Goal: Task Accomplishment & Management: Complete application form

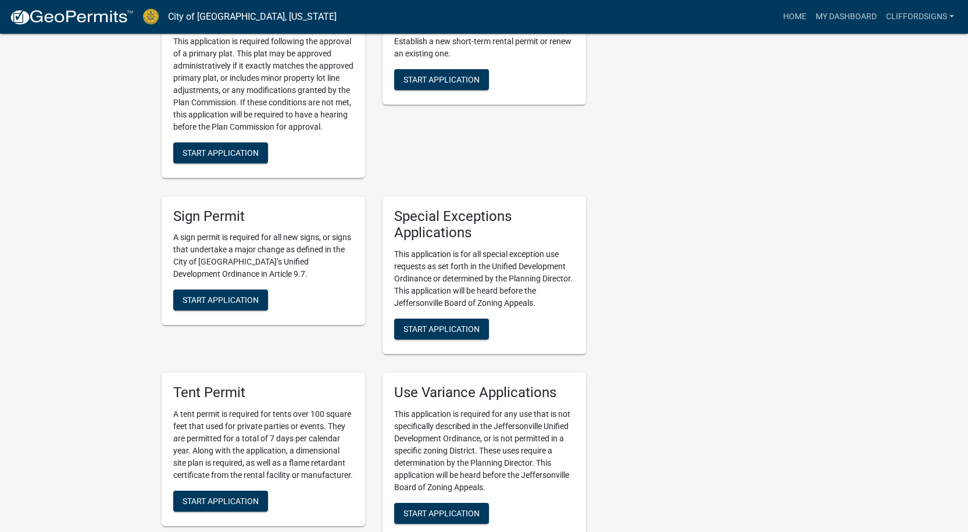
scroll to position [2152, 0]
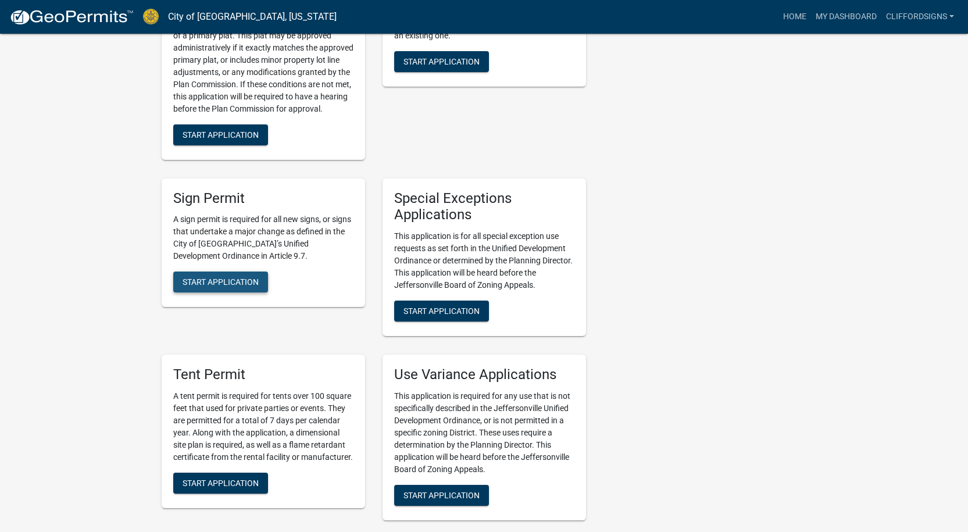
click at [231, 277] on span "Start Application" at bounding box center [221, 281] width 76 height 9
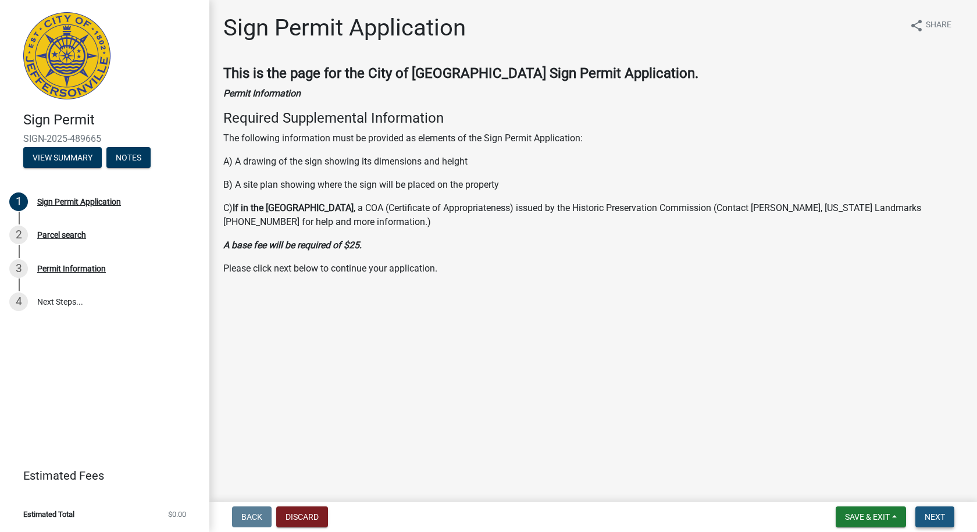
click at [939, 520] on span "Next" at bounding box center [935, 516] width 20 height 9
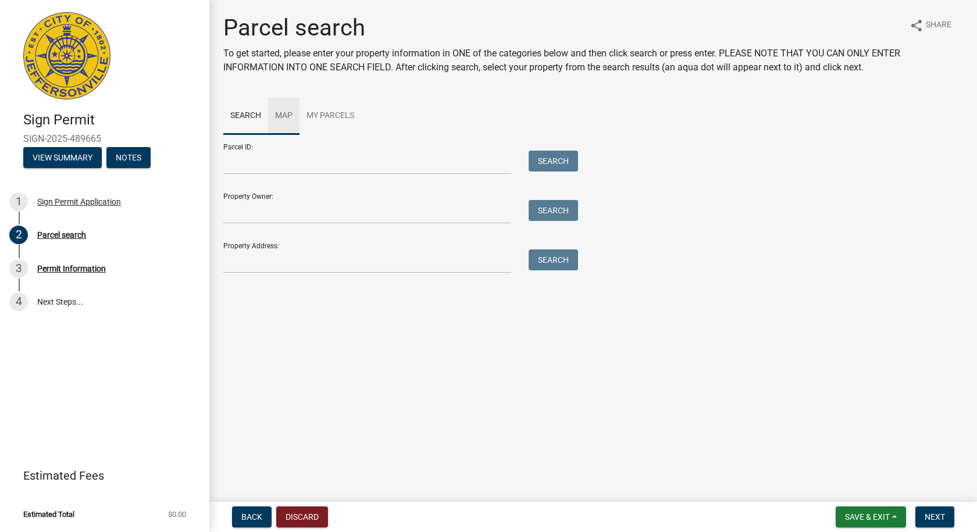
click at [283, 129] on link "Map" at bounding box center [283, 116] width 31 height 37
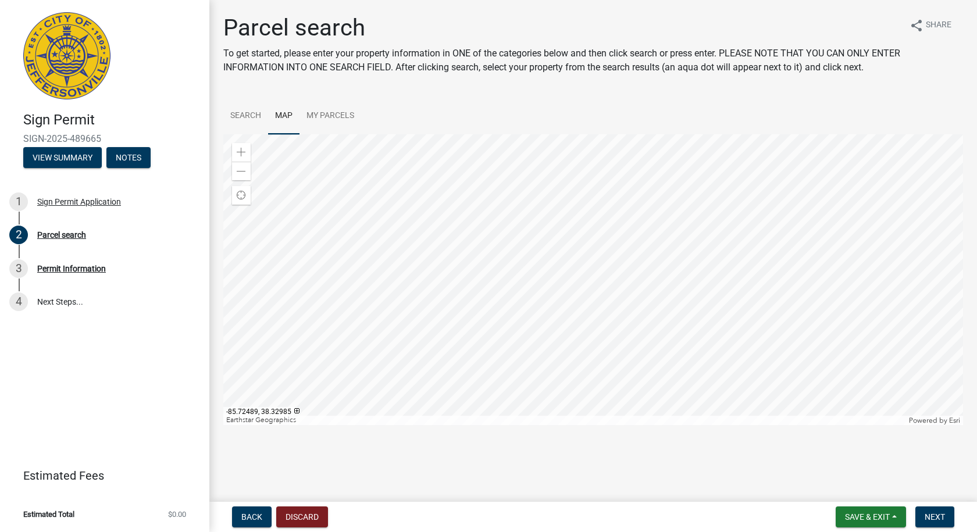
click at [578, 136] on div at bounding box center [593, 279] width 740 height 291
click at [564, 307] on div at bounding box center [593, 279] width 740 height 291
click at [240, 157] on span at bounding box center [241, 152] width 9 height 9
click at [241, 157] on span at bounding box center [241, 152] width 9 height 9
click at [611, 250] on div at bounding box center [593, 279] width 740 height 291
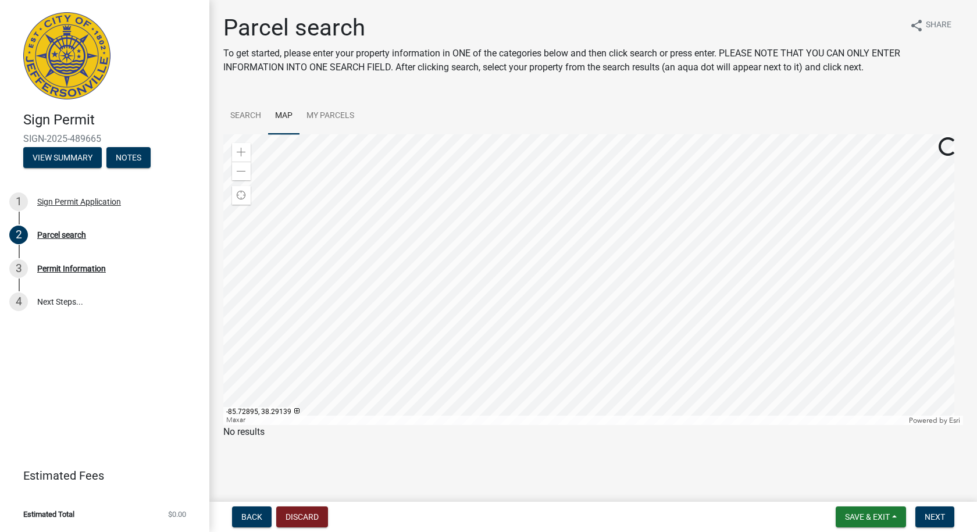
click at [579, 230] on div at bounding box center [593, 279] width 740 height 291
click at [242, 157] on span at bounding box center [241, 152] width 9 height 9
click at [507, 282] on div at bounding box center [593, 279] width 740 height 291
click at [241, 157] on span at bounding box center [241, 152] width 9 height 9
click at [476, 295] on div at bounding box center [593, 279] width 740 height 291
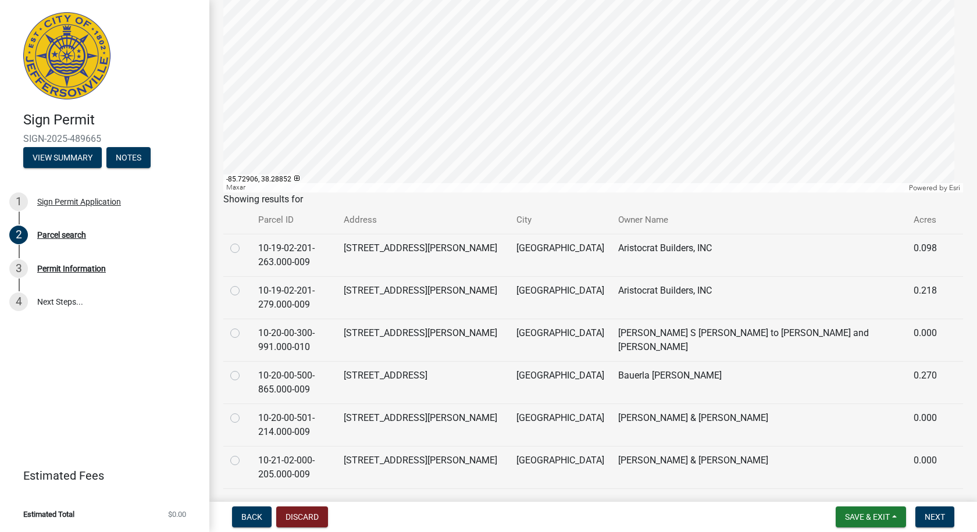
scroll to position [174, 0]
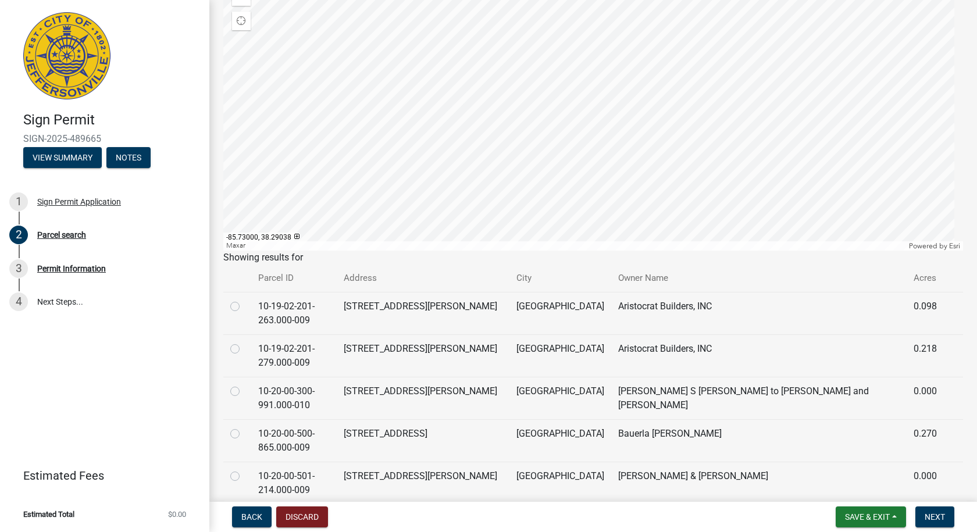
click at [493, 83] on div at bounding box center [593, 105] width 740 height 291
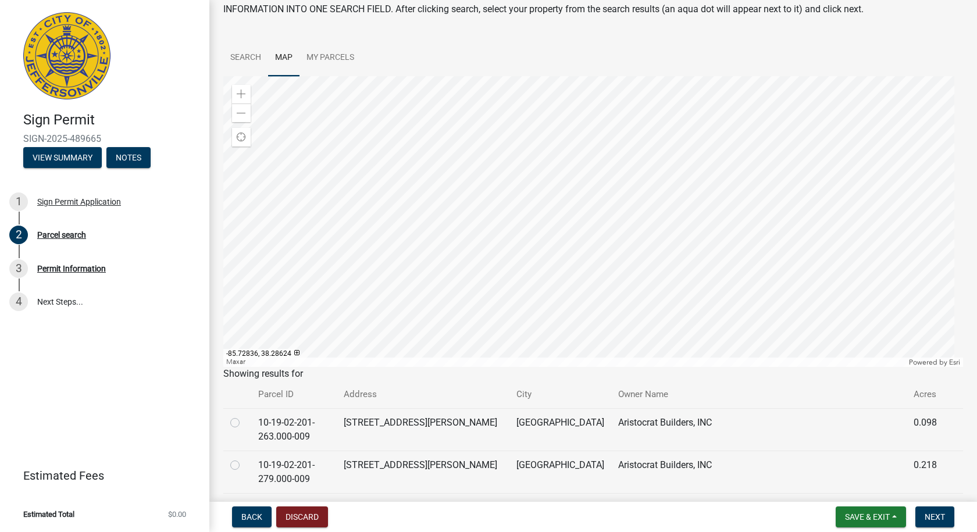
scroll to position [0, 0]
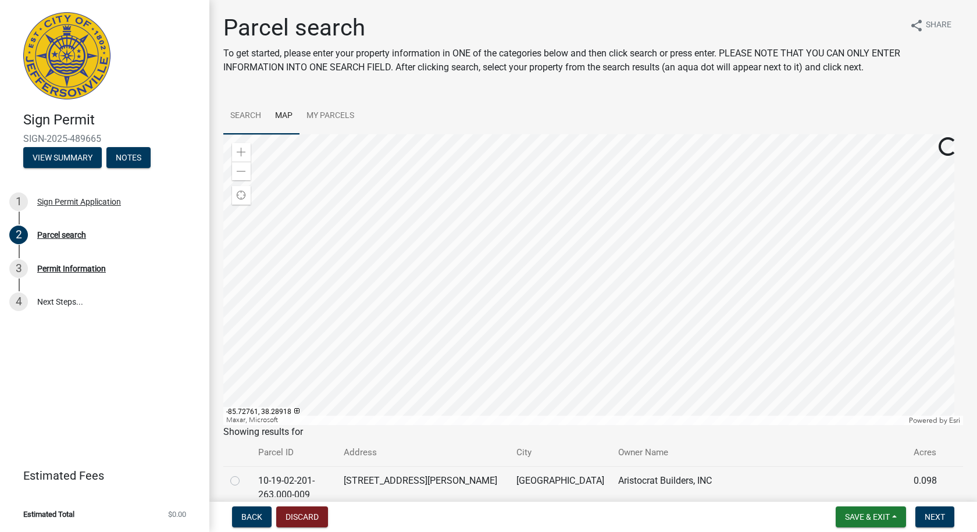
click at [247, 128] on link "Search" at bounding box center [245, 116] width 45 height 37
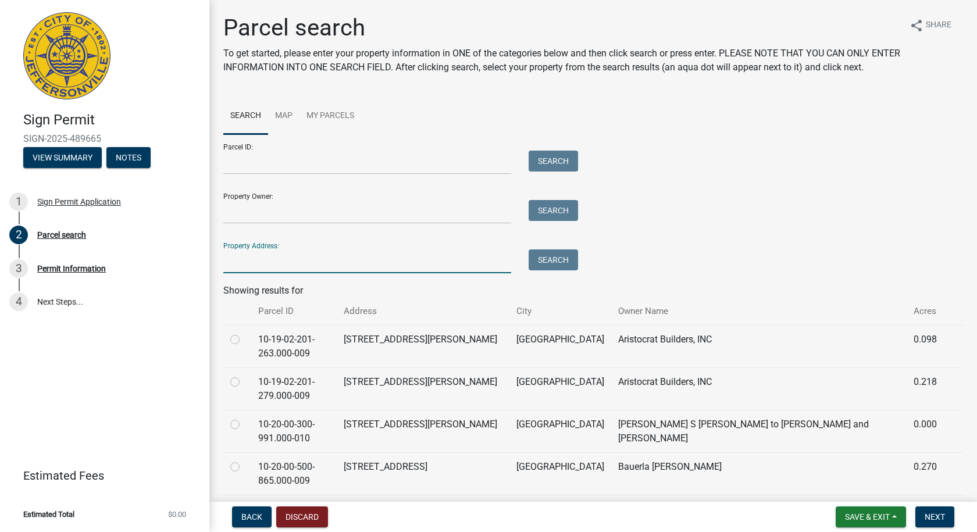
click at [248, 273] on input "Property Address:" at bounding box center [367, 262] width 288 height 24
click at [551, 270] on button "Search" at bounding box center [553, 260] width 49 height 21
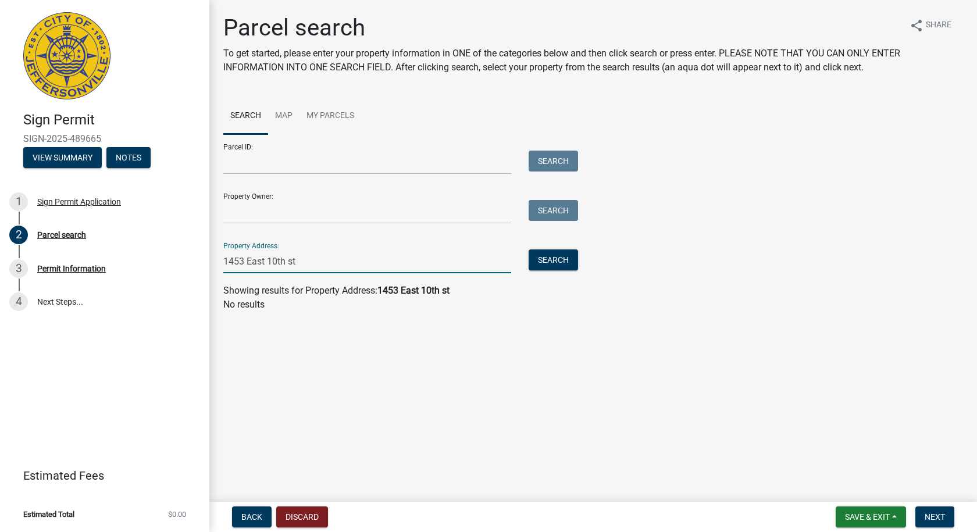
drag, startPoint x: 265, startPoint y: 274, endPoint x: 253, endPoint y: 276, distance: 11.8
click at [253, 273] on input "1453 East 10th st" at bounding box center [367, 262] width 288 height 24
drag, startPoint x: 275, startPoint y: 274, endPoint x: 288, endPoint y: 274, distance: 13.4
click at [288, 273] on input "1453 E 10th st" at bounding box center [367, 262] width 288 height 24
type input "1453 E 10th"
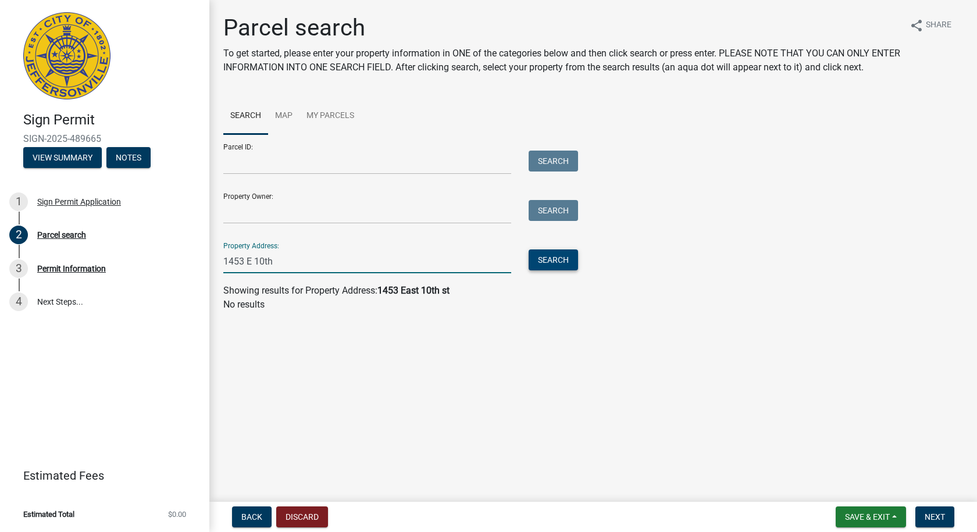
click at [554, 270] on button "Search" at bounding box center [553, 260] width 49 height 21
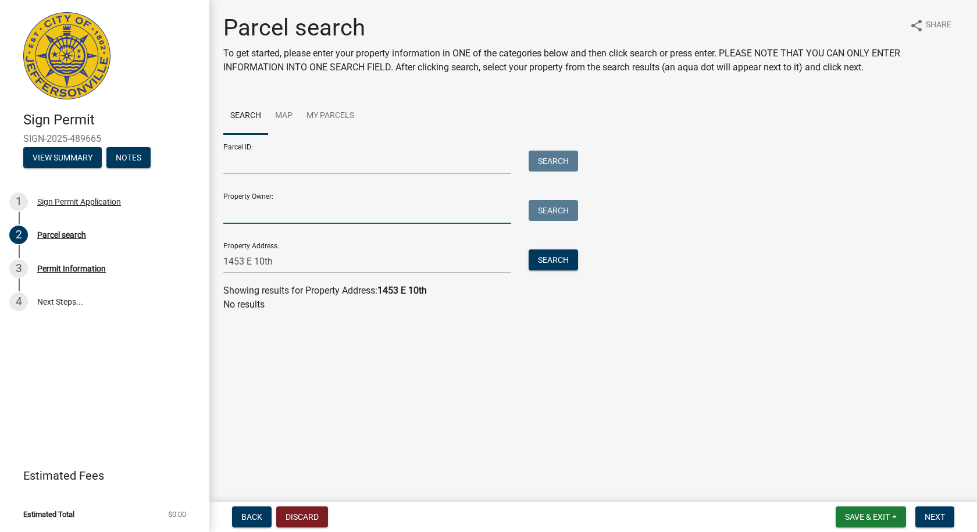
click at [242, 224] on input "Property Owner:" at bounding box center [367, 212] width 288 height 24
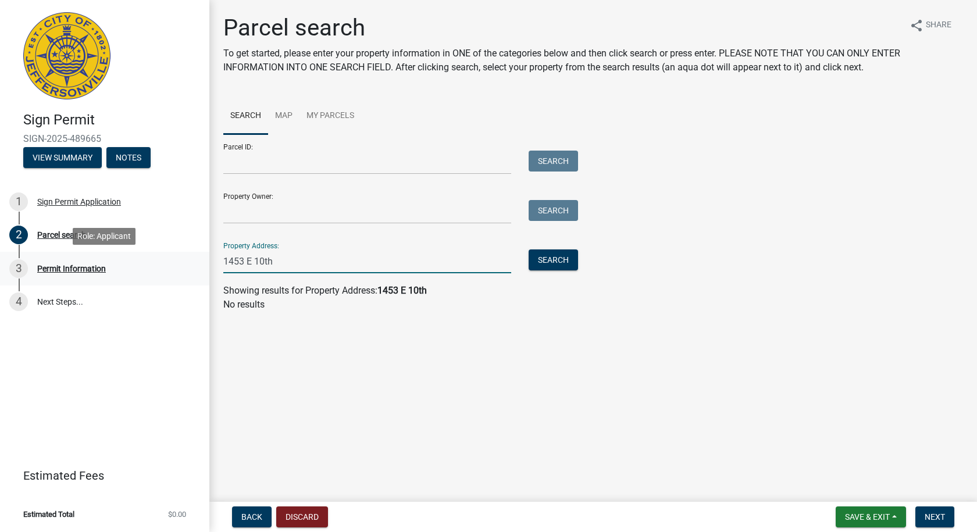
drag, startPoint x: 280, startPoint y: 277, endPoint x: 206, endPoint y: 281, distance: 74.5
click at [206, 281] on div "Sign Permit SIGN-2025-489665 View Summary Notes 1 Sign Permit Application 2 Par…" at bounding box center [488, 266] width 977 height 532
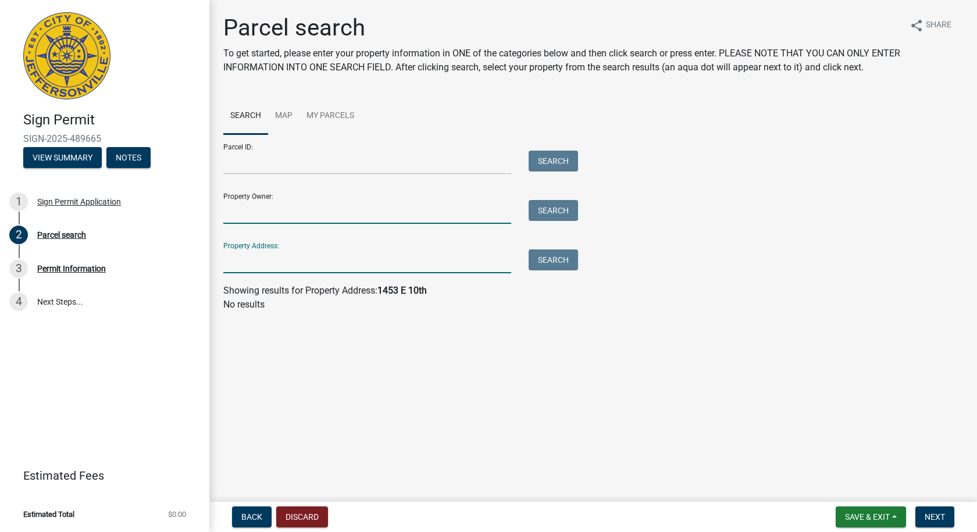
click at [245, 224] on input "Property Owner:" at bounding box center [367, 212] width 288 height 24
type input "highland Ventures"
click at [555, 221] on button "Search" at bounding box center [553, 210] width 49 height 21
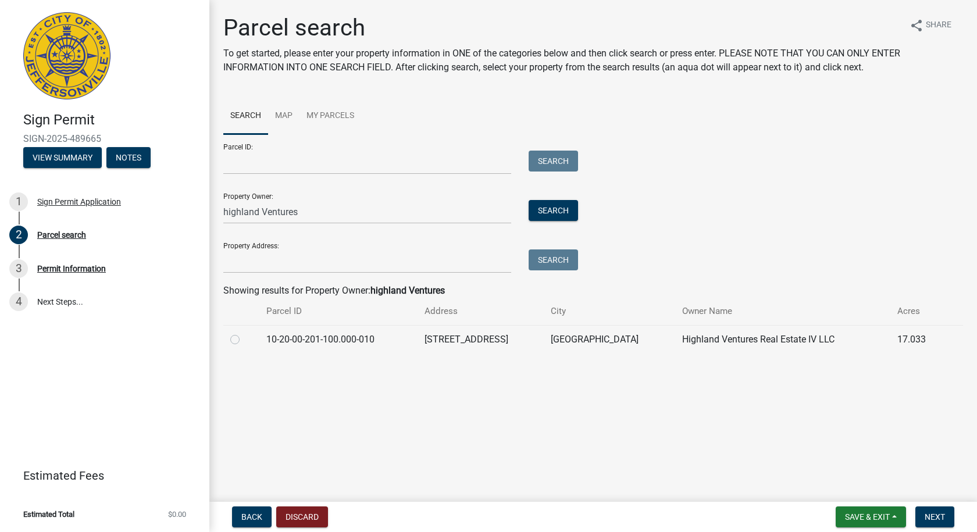
click at [244, 333] on label at bounding box center [244, 333] width 0 height 0
click at [244, 340] on input "radio" at bounding box center [248, 337] width 8 height 8
radio input "true"
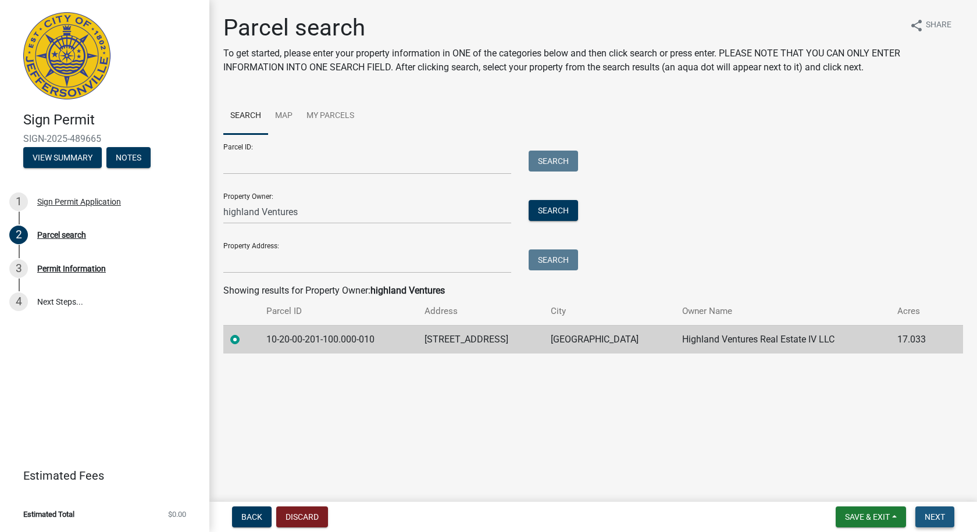
click at [930, 515] on span "Next" at bounding box center [935, 516] width 20 height 9
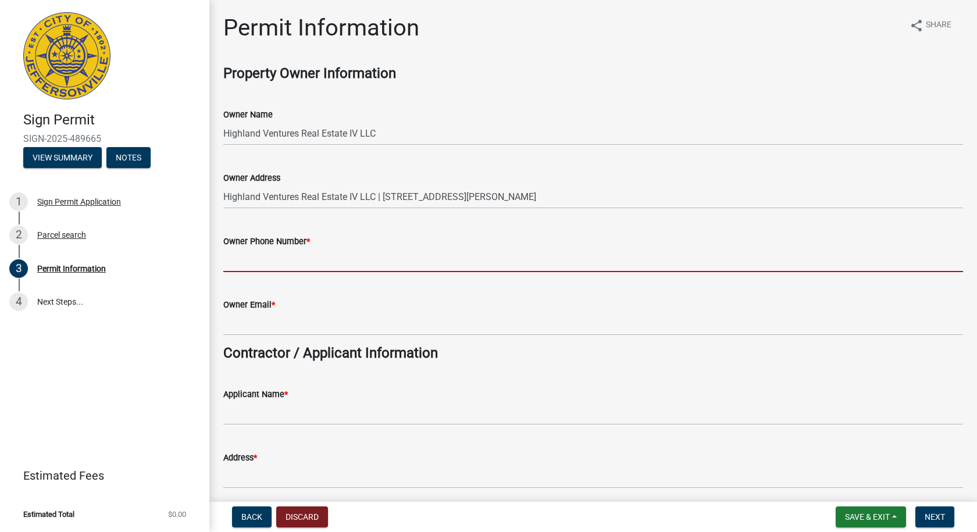
click at [240, 261] on input "Owner Phone Number *" at bounding box center [593, 260] width 740 height 24
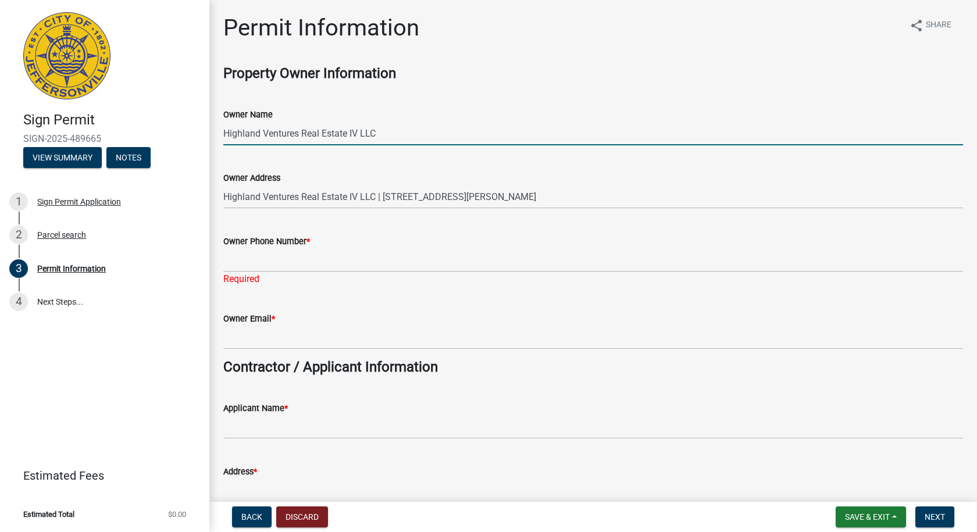
drag, startPoint x: 266, startPoint y: 138, endPoint x: 360, endPoint y: 134, distance: 94.3
click at [376, 134] on input "Highland Ventures Real Estate IV LLC" at bounding box center [593, 134] width 740 height 24
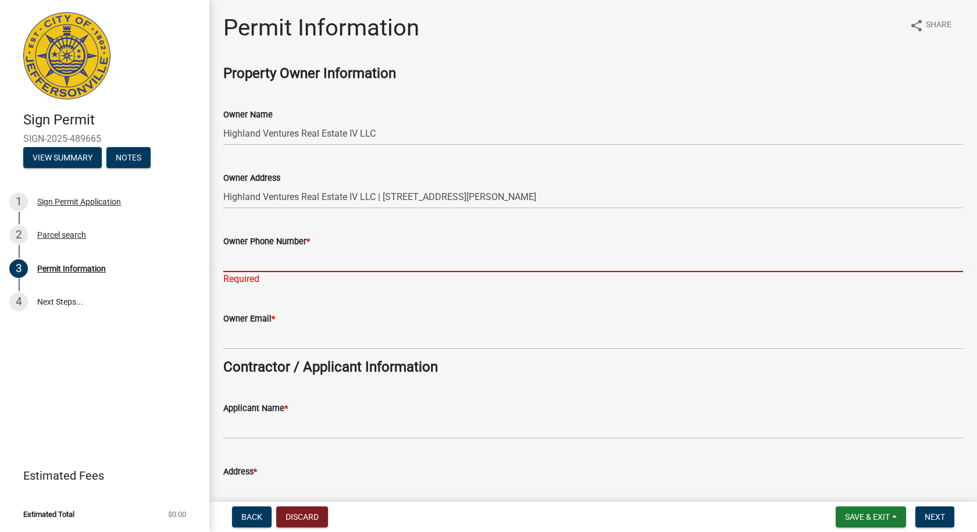
click at [258, 266] on input "Owner Phone Number *" at bounding box center [593, 260] width 740 height 24
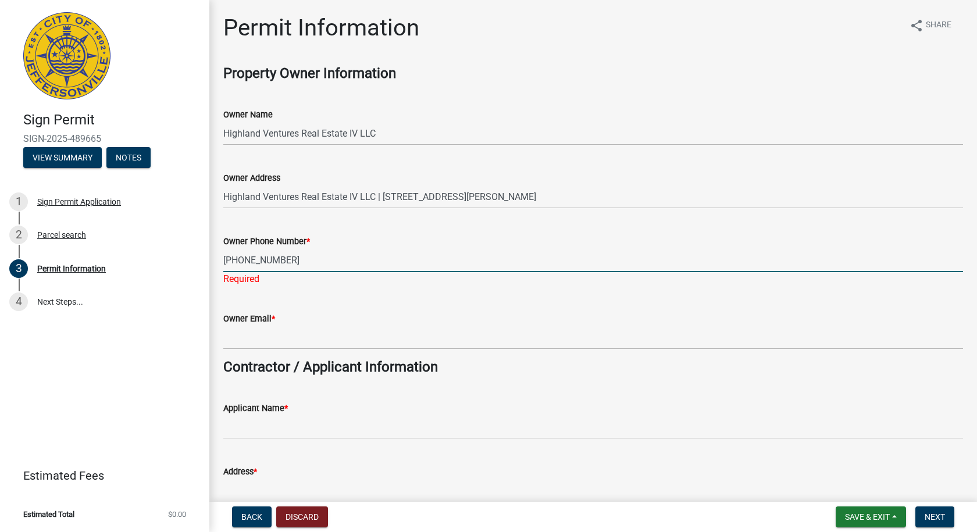
type input "[PHONE_NUMBER]"
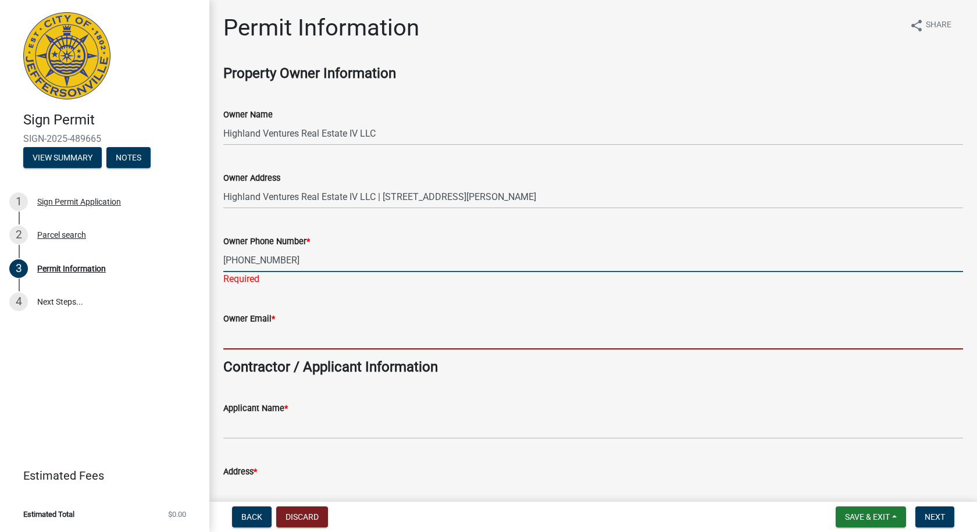
click at [239, 343] on wm-data-entity-input "Owner Email *" at bounding box center [593, 326] width 740 height 63
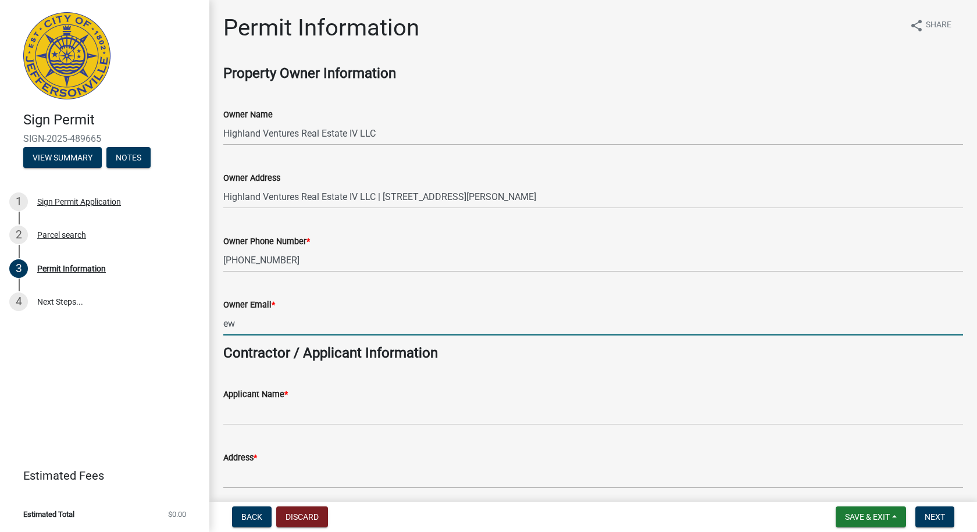
type input "e"
type input "[EMAIL_ADDRESS][DOMAIN_NAME]"
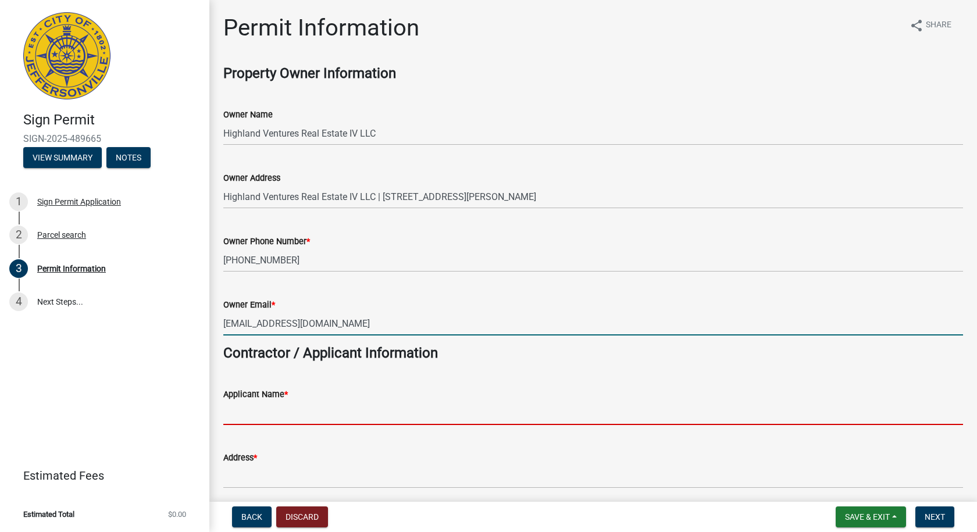
click at [233, 414] on input "Applicant Name *" at bounding box center [593, 413] width 740 height 24
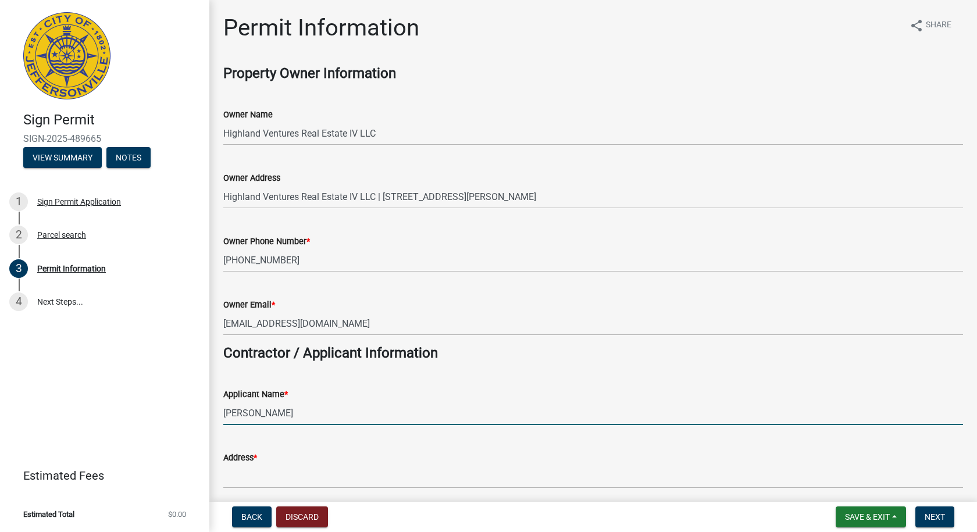
type input "[PERSON_NAME]"
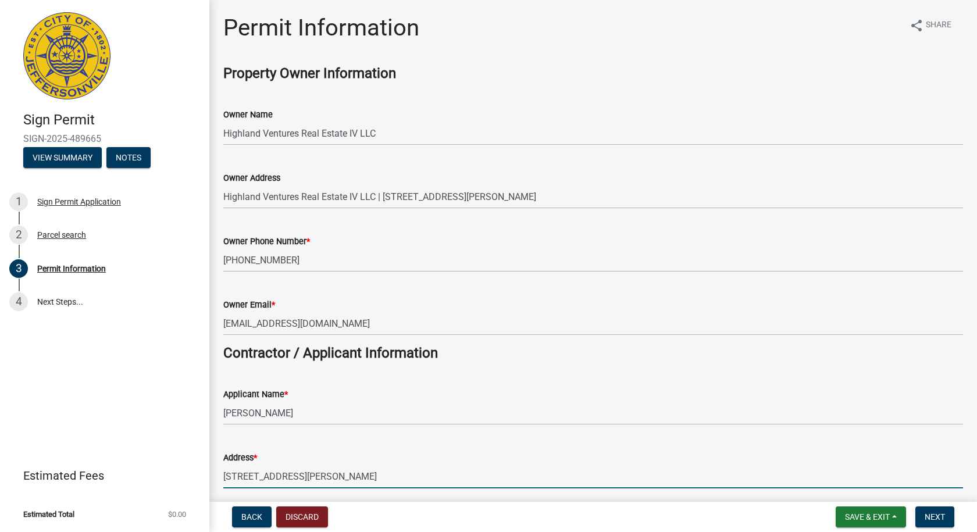
type input "[STREET_ADDRESS][PERSON_NAME]"
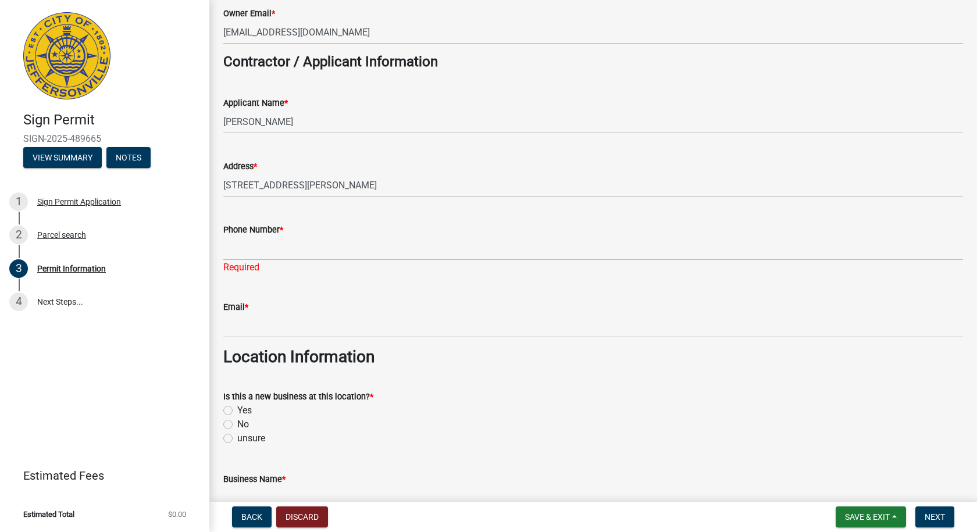
click at [230, 397] on div "Is this a new business at this location? * Yes No unsure" at bounding box center [593, 418] width 740 height 56
click at [237, 411] on label "Yes" at bounding box center [244, 411] width 15 height 14
click at [237, 411] on input "Yes" at bounding box center [241, 408] width 8 height 8
radio input "true"
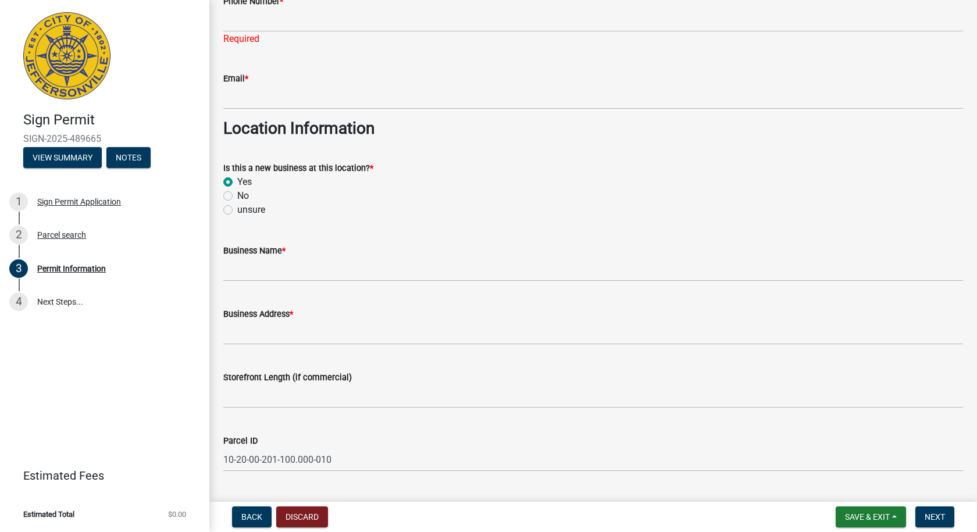
scroll to position [524, 0]
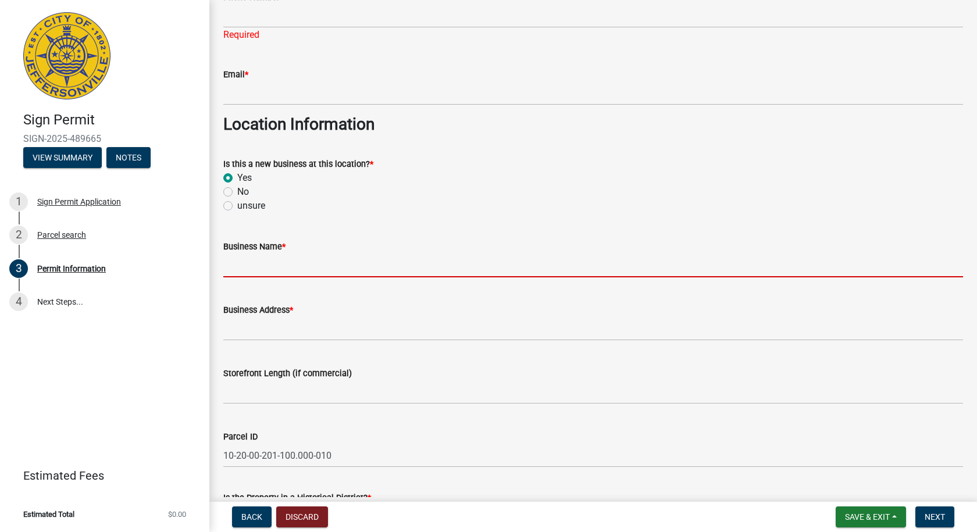
click at [250, 269] on input "Business Name *" at bounding box center [593, 266] width 740 height 24
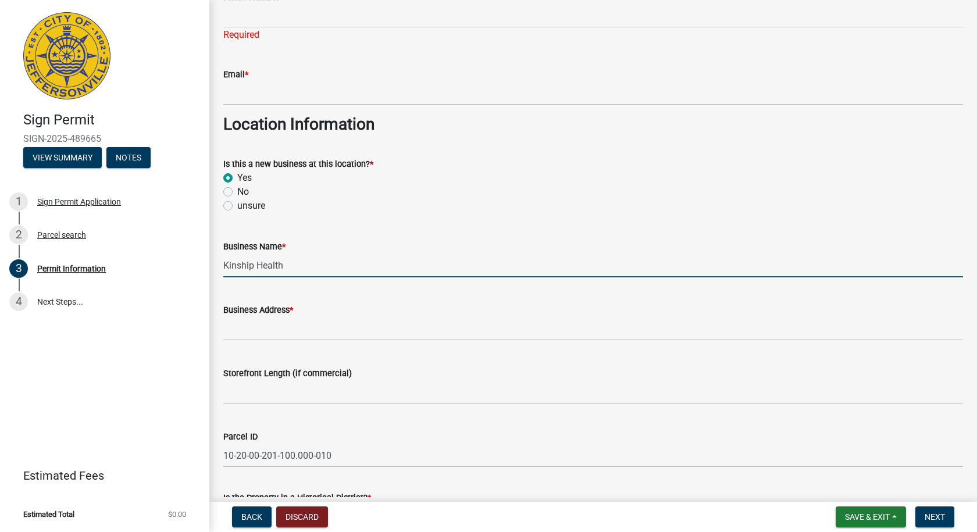
type input "Kinship Health"
click at [229, 333] on input "Business Address *" at bounding box center [593, 329] width 740 height 24
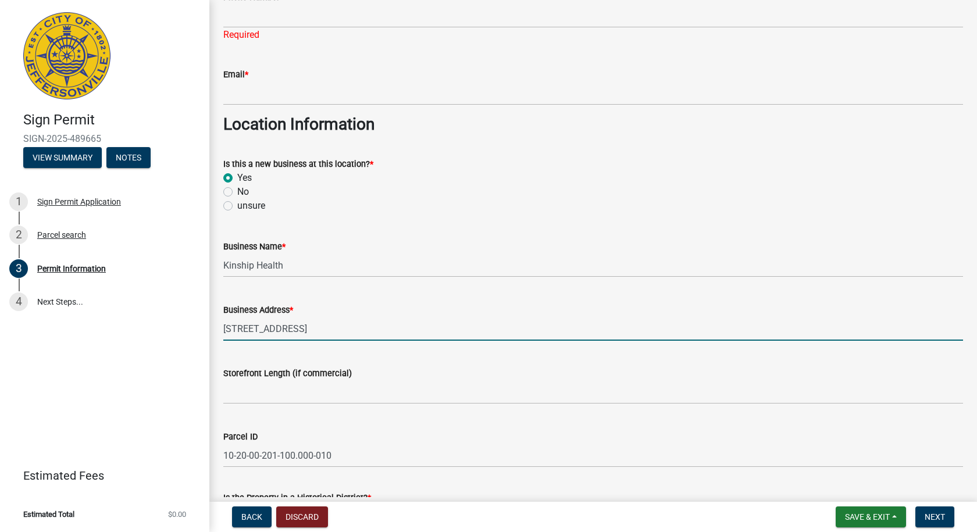
type input "[STREET_ADDRESS]"
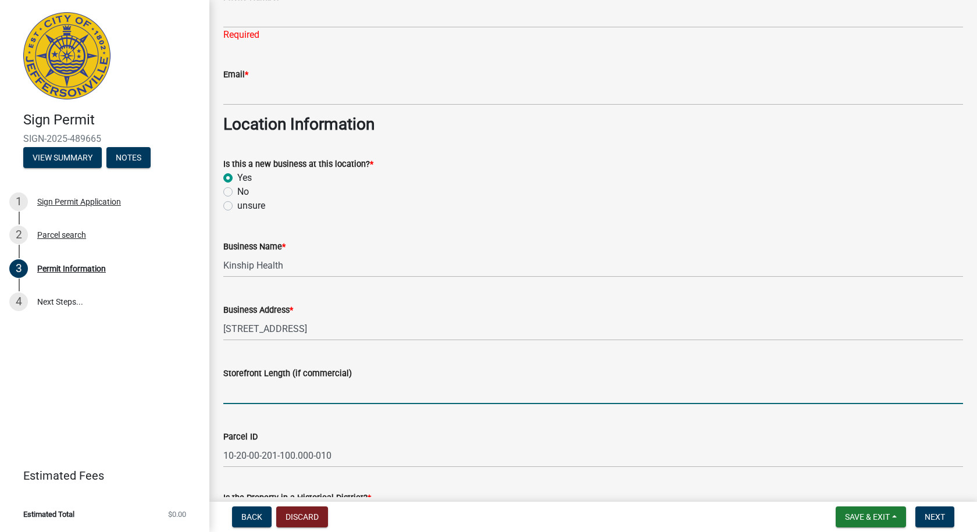
click at [257, 396] on input "Storefront Length (if commercial)" at bounding box center [593, 392] width 740 height 24
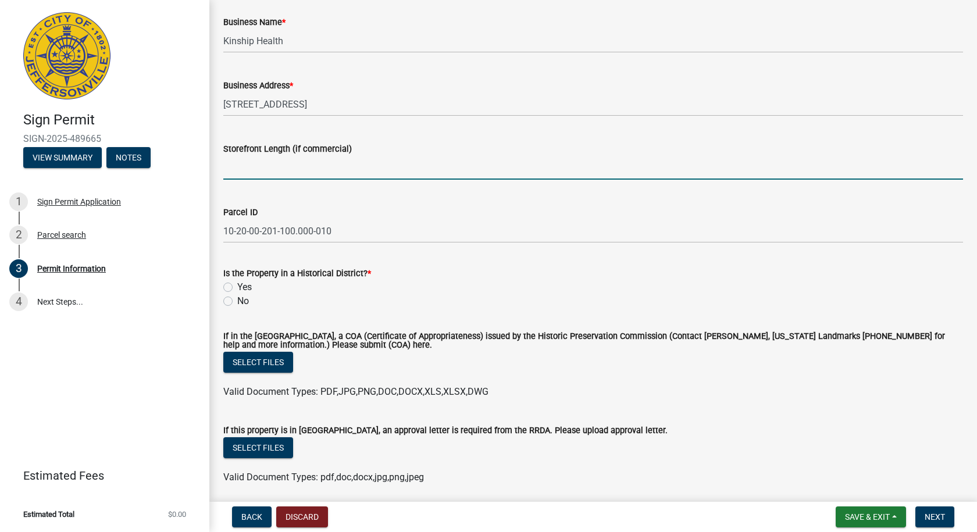
scroll to position [757, 0]
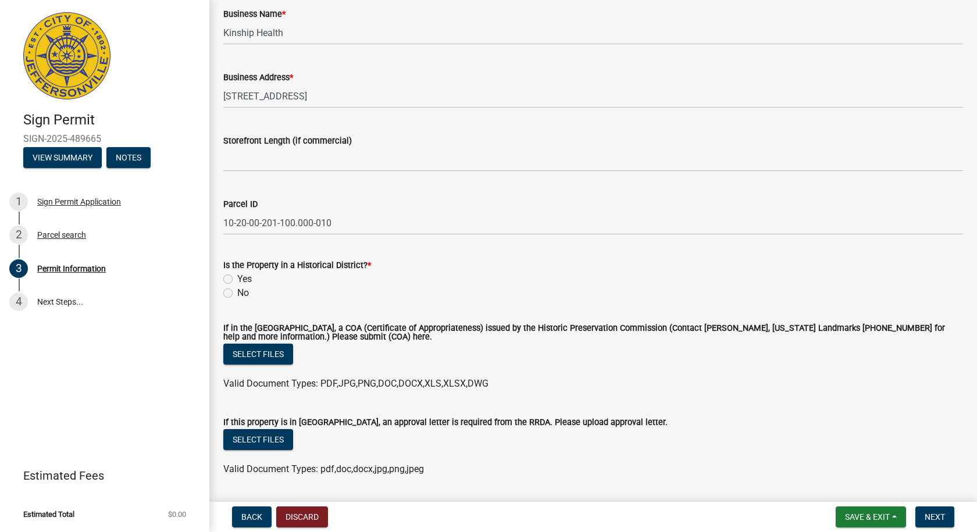
click at [237, 297] on label "No" at bounding box center [243, 293] width 12 height 14
click at [237, 294] on input "No" at bounding box center [241, 290] width 8 height 8
radio input "true"
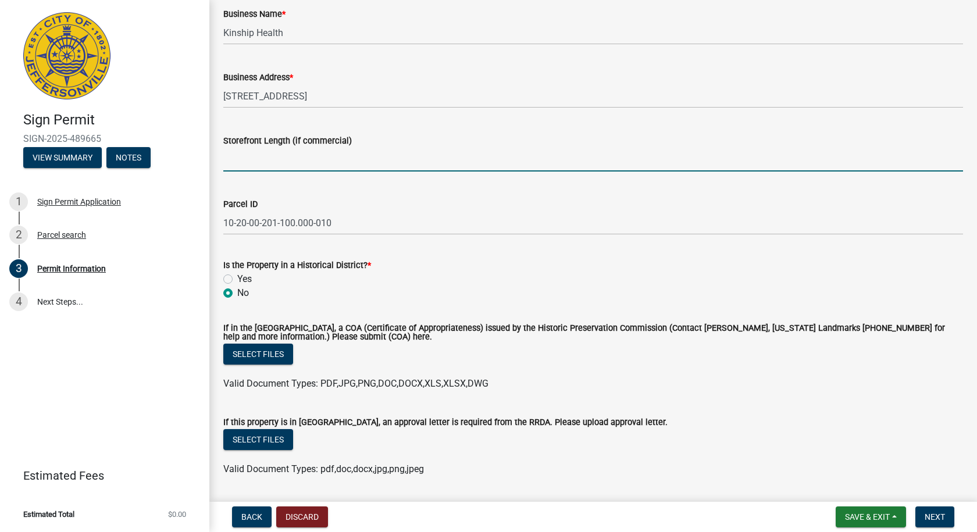
click at [255, 161] on input "Storefront Length (if commercial)" at bounding box center [593, 160] width 740 height 24
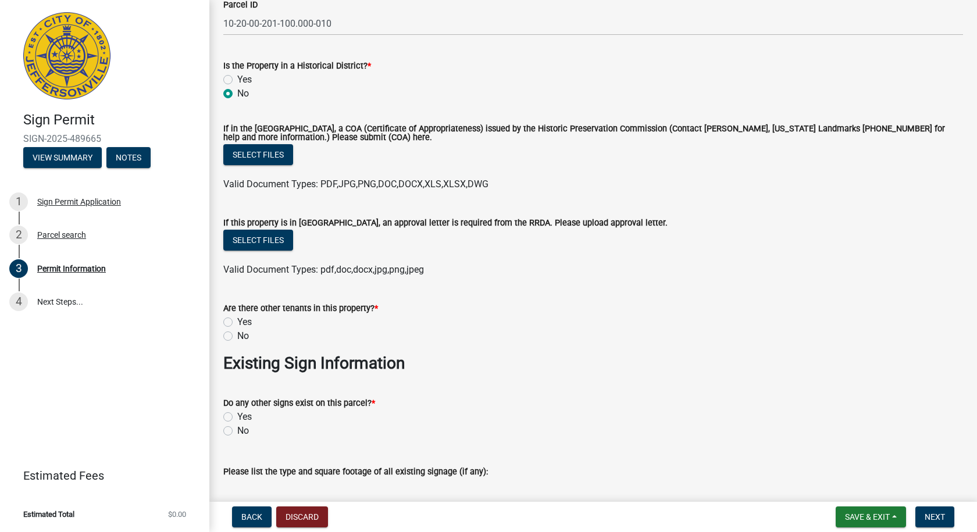
scroll to position [989, 0]
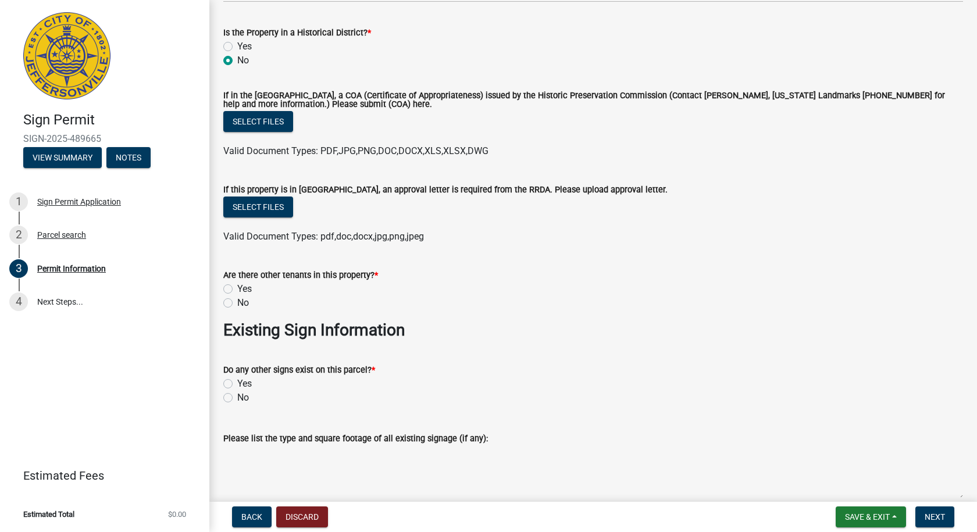
type input "40ft"
click at [237, 291] on label "Yes" at bounding box center [244, 289] width 15 height 14
click at [237, 290] on input "Yes" at bounding box center [241, 286] width 8 height 8
radio input "true"
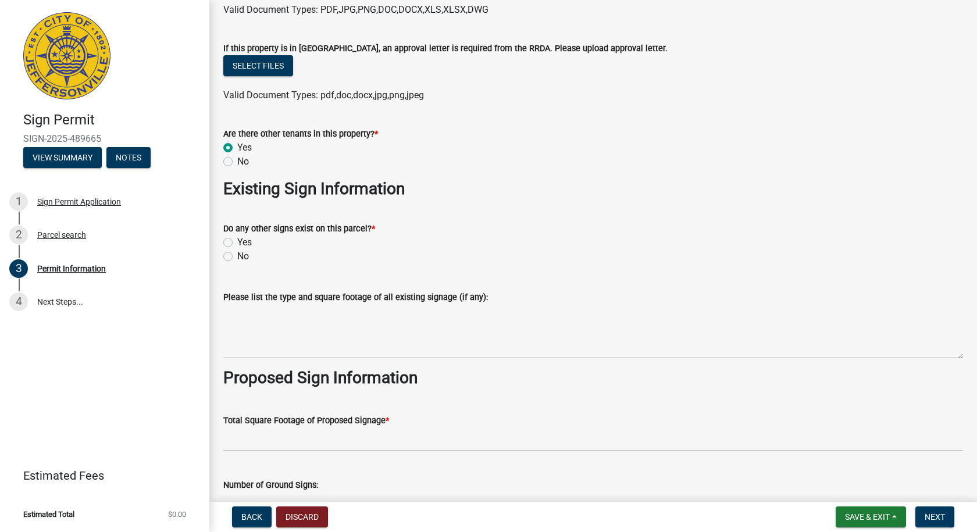
scroll to position [1164, 0]
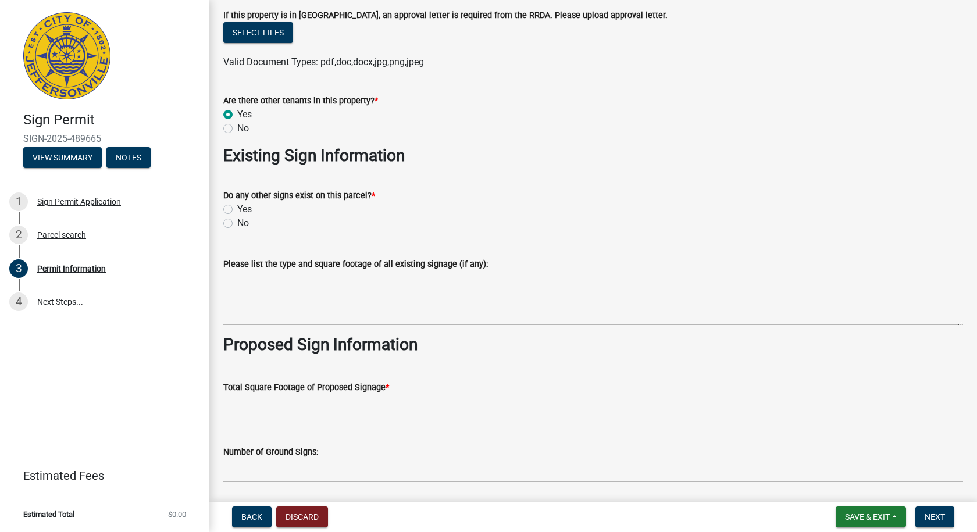
click at [237, 226] on label "No" at bounding box center [243, 223] width 12 height 14
click at [237, 224] on input "No" at bounding box center [241, 220] width 8 height 8
radio input "true"
click at [222, 209] on div "Do any other signs exist on this parcel? * Yes No" at bounding box center [593, 202] width 757 height 56
click at [237, 207] on label "Yes" at bounding box center [244, 209] width 15 height 14
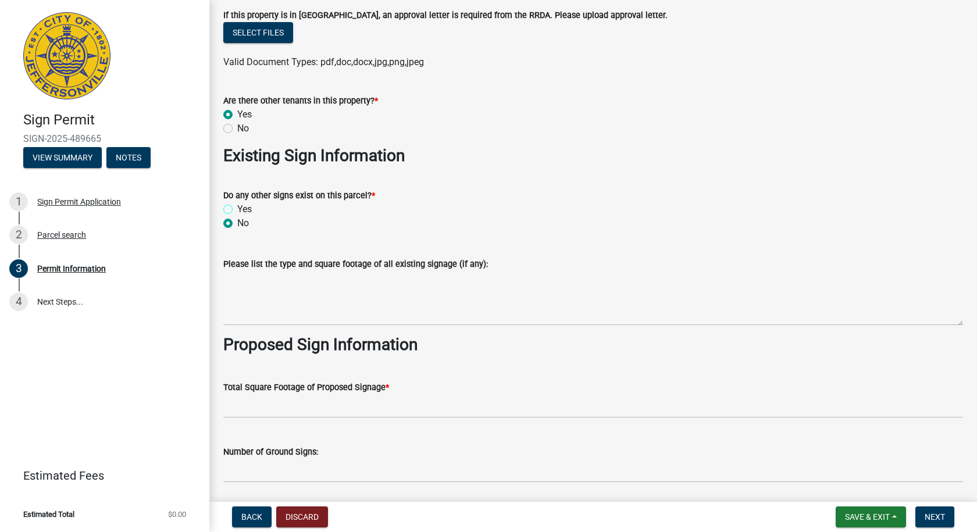
click at [237, 207] on input "Yes" at bounding box center [241, 206] width 8 height 8
radio input "true"
click at [237, 223] on label "No" at bounding box center [243, 223] width 12 height 14
click at [237, 223] on input "No" at bounding box center [241, 220] width 8 height 8
radio input "true"
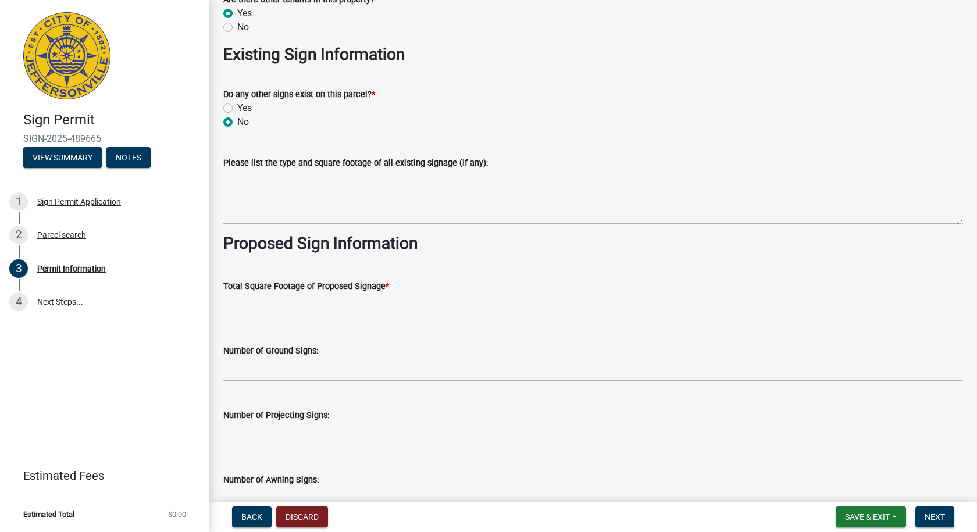
scroll to position [1280, 0]
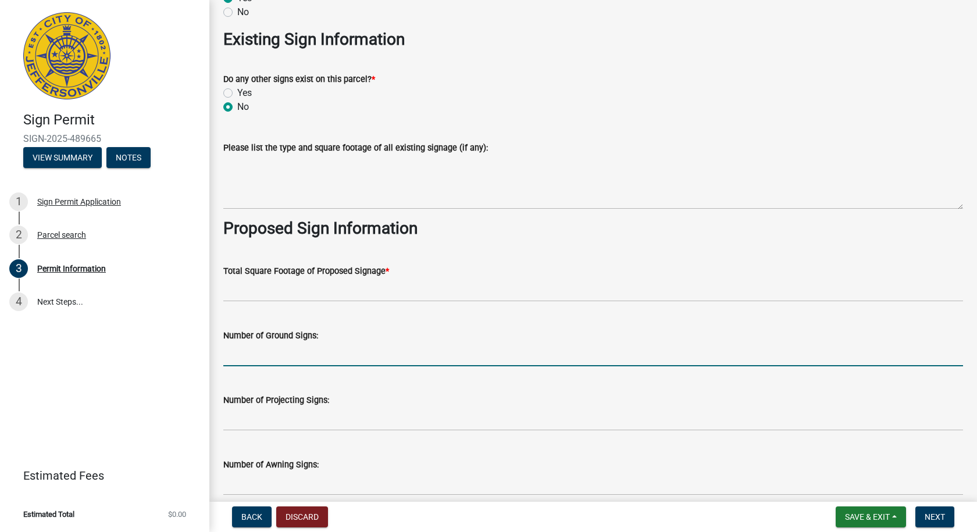
click at [238, 359] on input "text" at bounding box center [593, 355] width 740 height 24
type input "0"
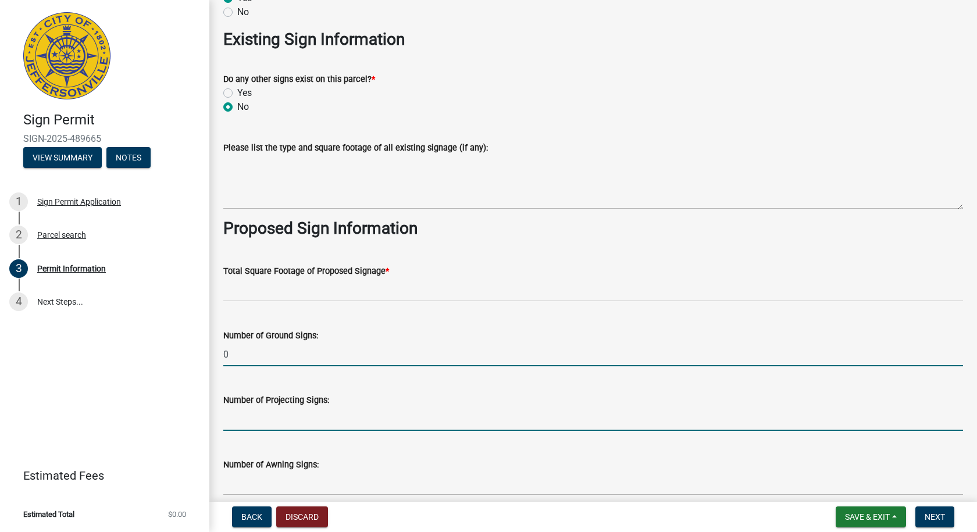
click at [249, 422] on input "text" at bounding box center [593, 419] width 740 height 24
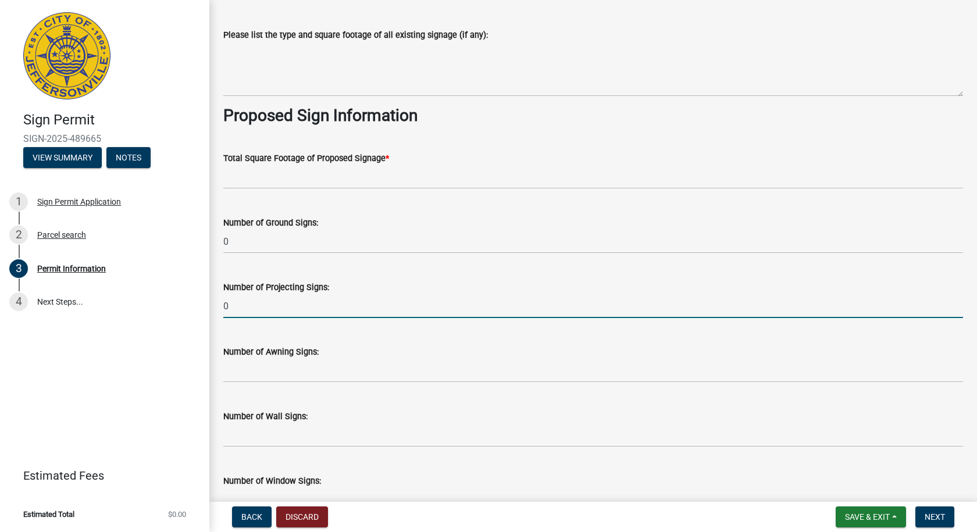
scroll to position [1397, 0]
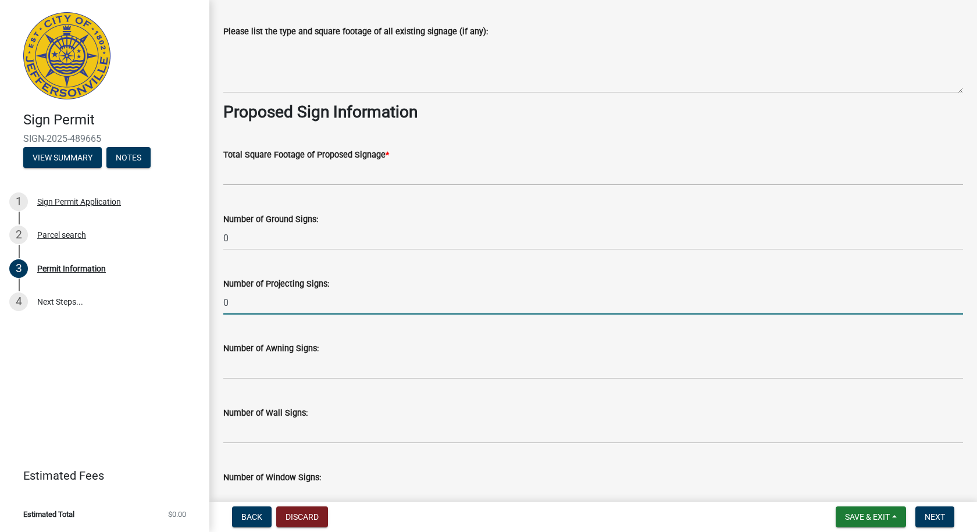
type input "0"
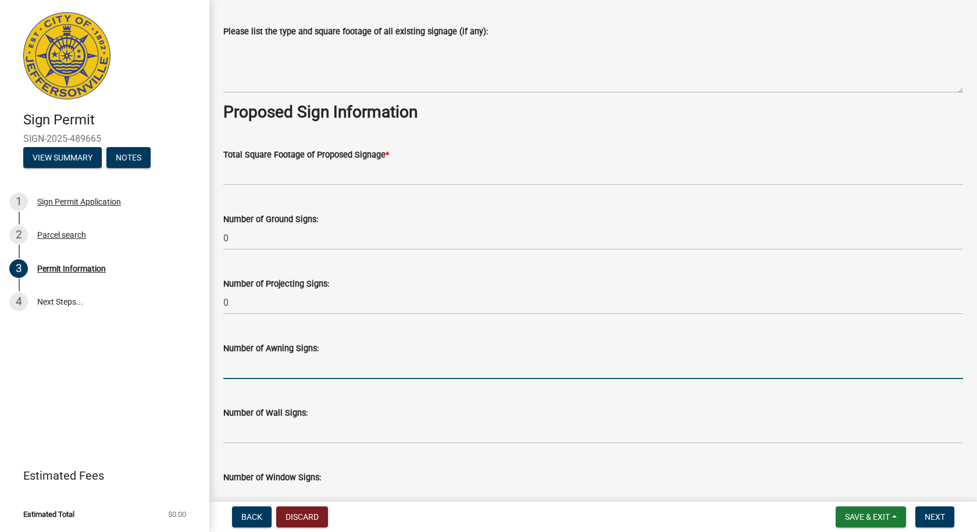
click at [260, 375] on input "text" at bounding box center [593, 367] width 740 height 24
type input "0"
click at [245, 434] on input "text" at bounding box center [593, 432] width 740 height 24
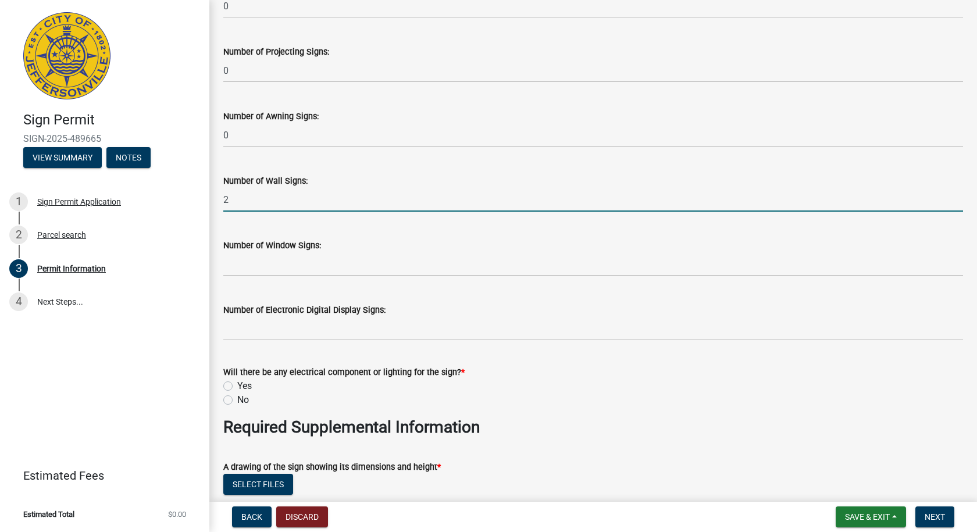
scroll to position [1629, 0]
type input "2"
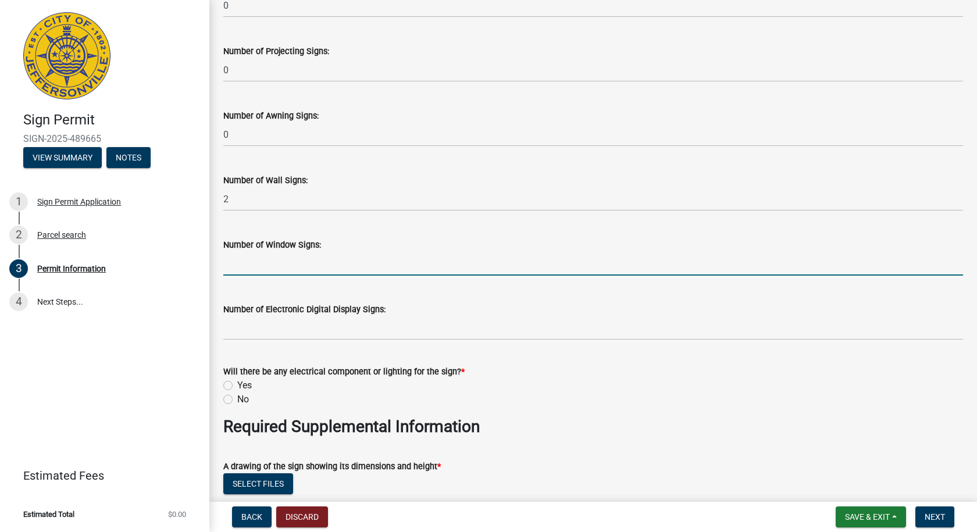
click at [241, 265] on input "text" at bounding box center [593, 264] width 740 height 24
type input "0"
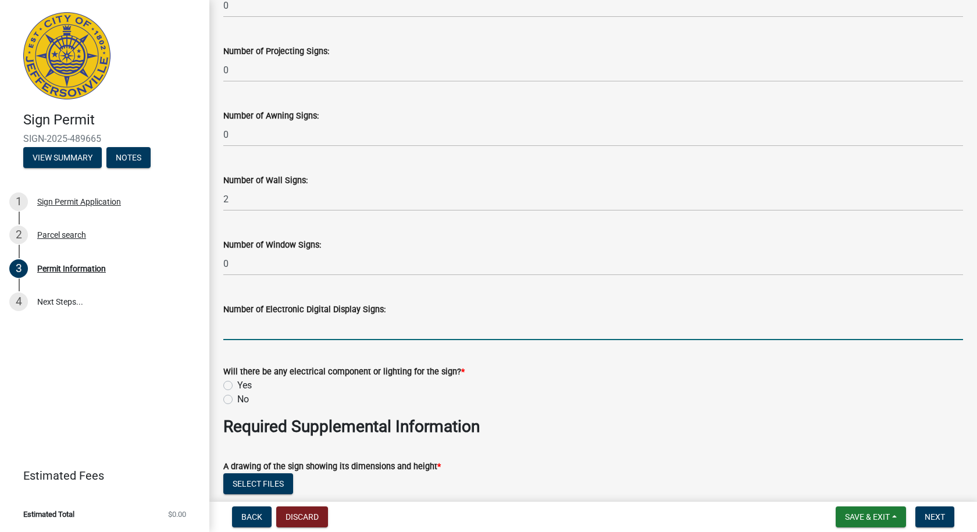
click at [238, 333] on input "text" at bounding box center [593, 328] width 740 height 24
type input "0"
click at [237, 387] on label "Yes" at bounding box center [244, 386] width 15 height 14
click at [237, 386] on input "Yes" at bounding box center [241, 383] width 8 height 8
radio input "true"
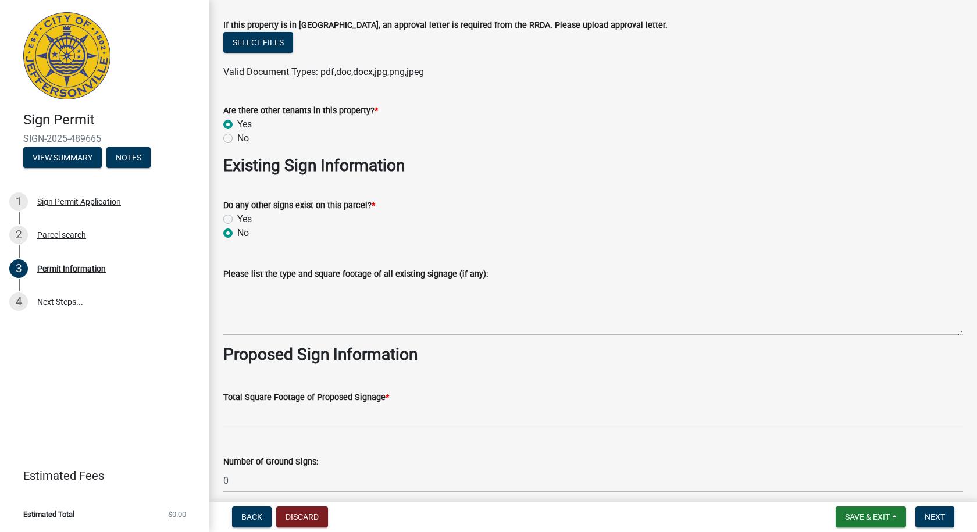
scroll to position [1153, 0]
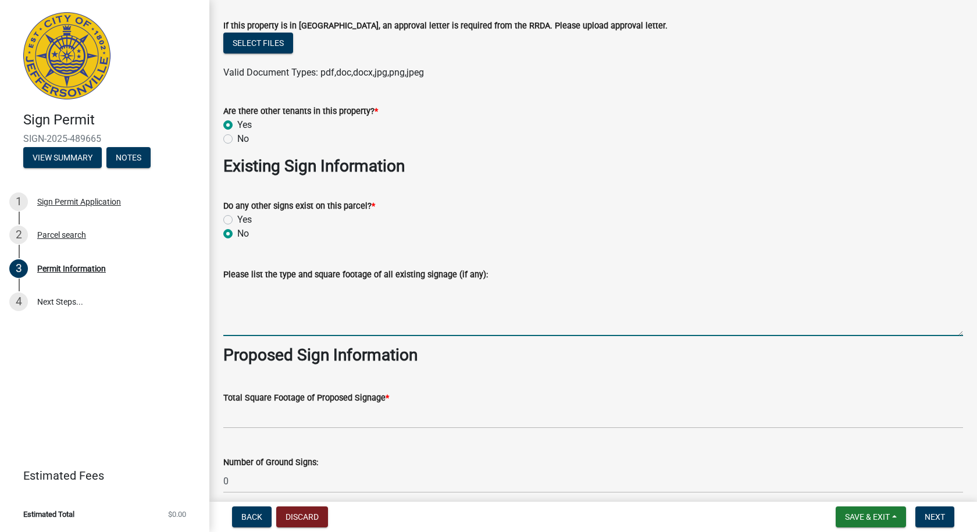
click at [250, 299] on textarea "Please list the type and square footage of all existing signage (if any):" at bounding box center [593, 309] width 740 height 55
click at [615, 288] on textarea "We are proposing two sets of channel letters. Same size for both. One set will …" at bounding box center [593, 309] width 740 height 55
click at [548, 288] on textarea "We are proposing two sets of channel letters. Same size for both. One set will …" at bounding box center [593, 309] width 740 height 55
click at [750, 288] on textarea "We are proposing two sets of channel letters. Same size for both. One set will …" at bounding box center [593, 309] width 740 height 55
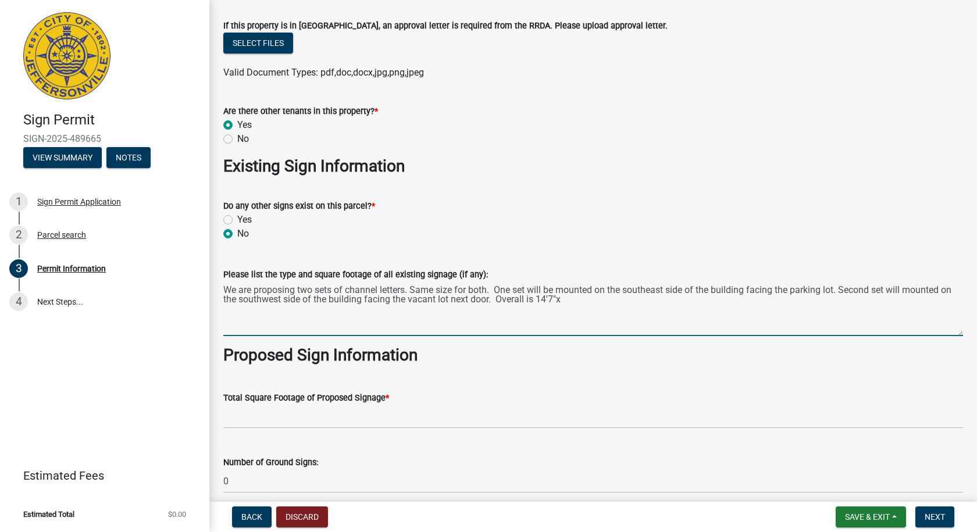
click at [540, 301] on textarea "We are proposing two sets of channel letters. Same size for both. One set will …" at bounding box center [593, 309] width 740 height 55
click at [597, 298] on textarea "We are proposing two sets of channel letters. Same size for both. One set will …" at bounding box center [593, 309] width 740 height 55
click at [822, 297] on textarea "We are proposing two sets of channel letters. Same size for both. One set will …" at bounding box center [593, 309] width 740 height 55
type textarea "We are proposing two sets of channel letters. Same size for both. One set will …"
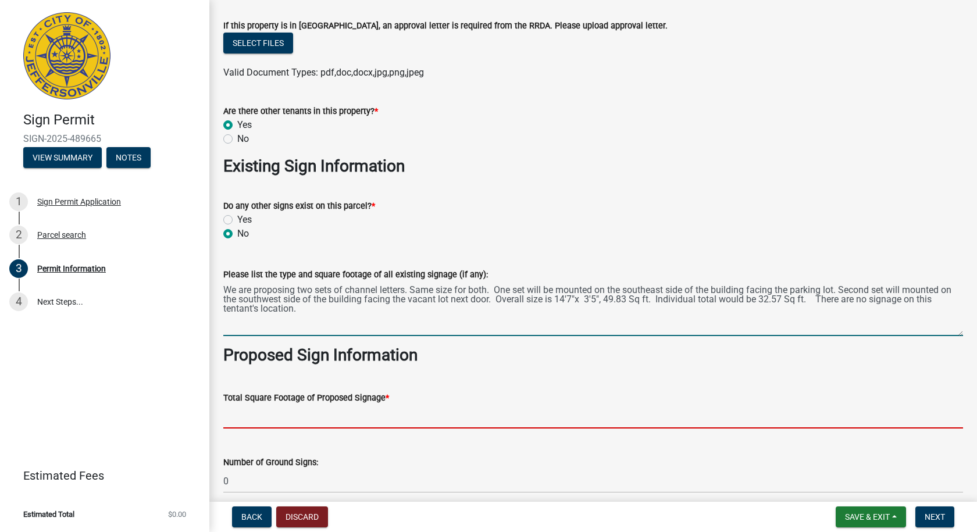
click at [254, 422] on input "text" at bounding box center [593, 417] width 740 height 24
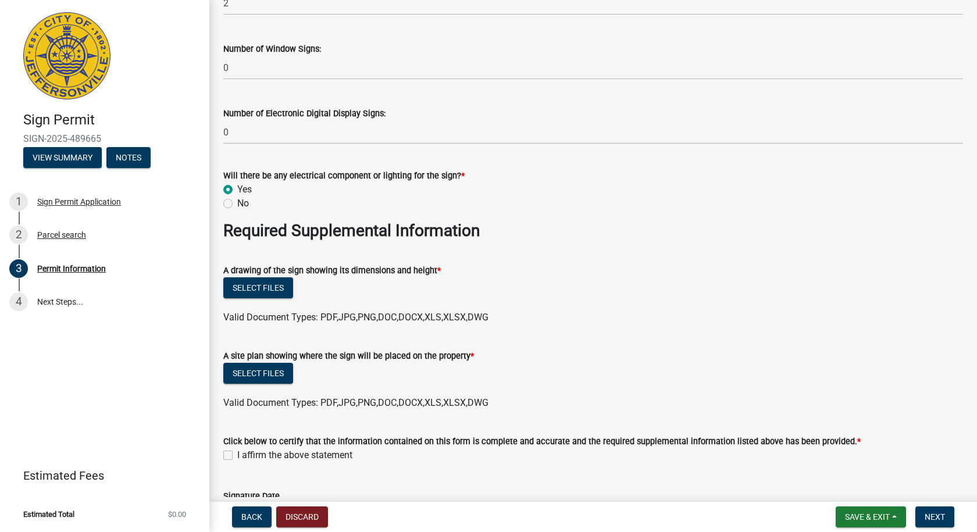
scroll to position [1851, 0]
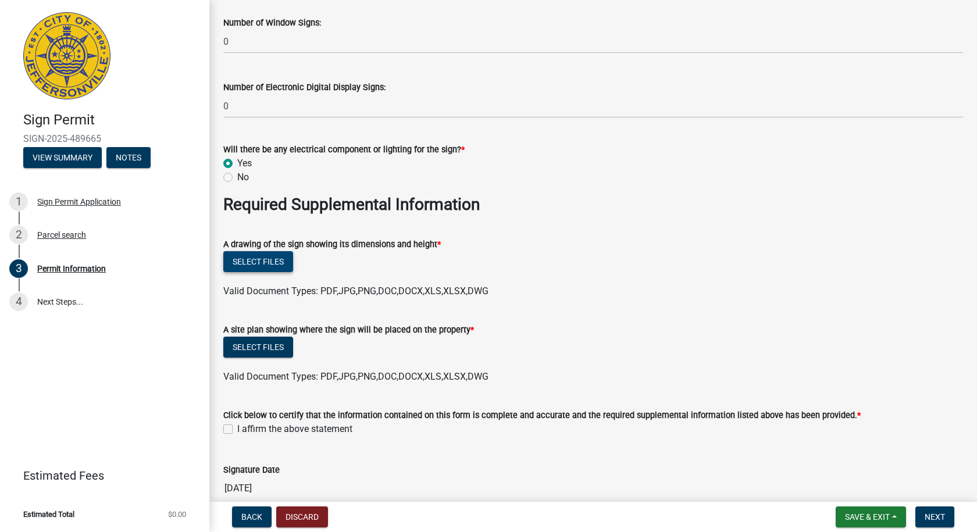
type input "99.66"
click at [266, 262] on button "Select files" at bounding box center [258, 261] width 70 height 21
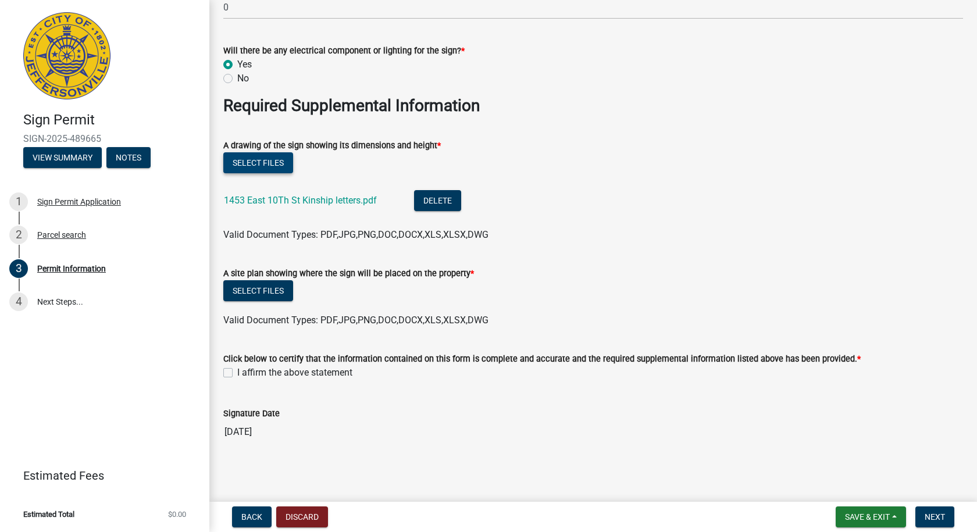
scroll to position [1952, 0]
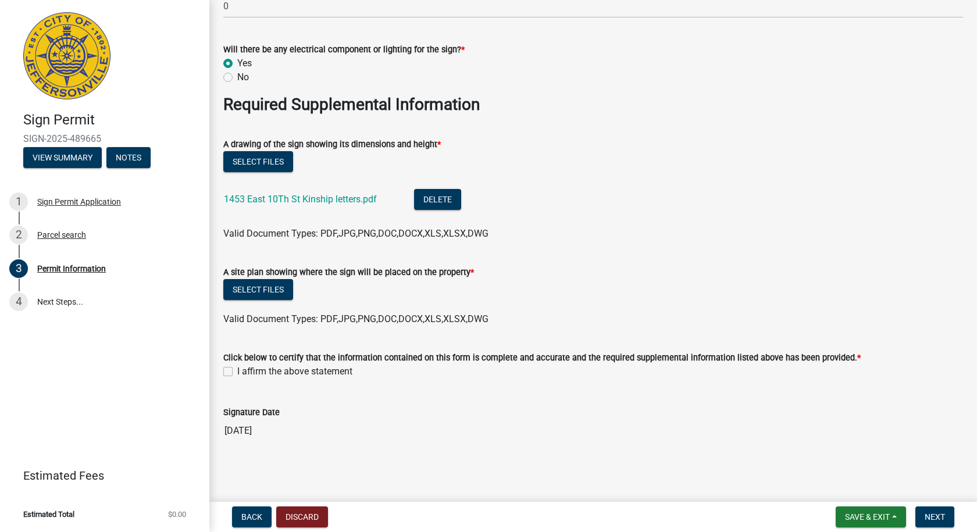
click at [237, 372] on label "I affirm the above statement" at bounding box center [294, 372] width 115 height 14
click at [237, 372] on input "I affirm the above statement" at bounding box center [241, 369] width 8 height 8
checkbox input "true"
click at [268, 161] on button "Select files" at bounding box center [258, 161] width 70 height 21
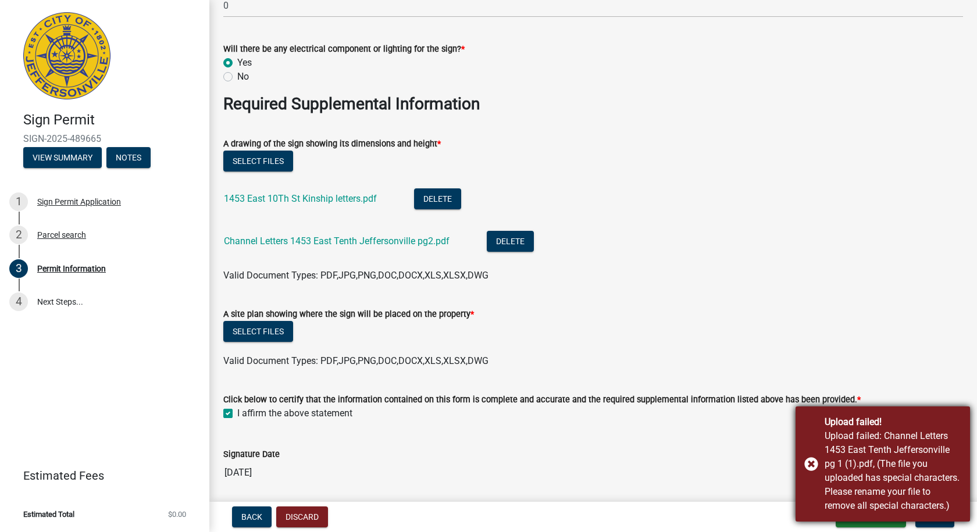
click at [811, 461] on div "Upload failed! Upload failed: Channel Letters 1453 East Tenth Jeffersonville pg…" at bounding box center [883, 464] width 174 height 115
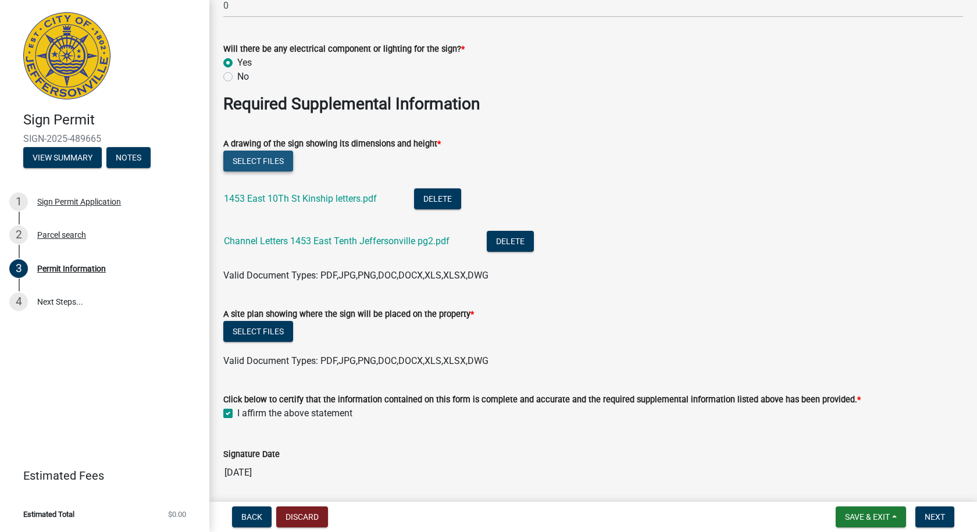
click at [270, 161] on button "Select files" at bounding box center [258, 161] width 70 height 21
click at [266, 165] on button "Select files" at bounding box center [258, 161] width 70 height 21
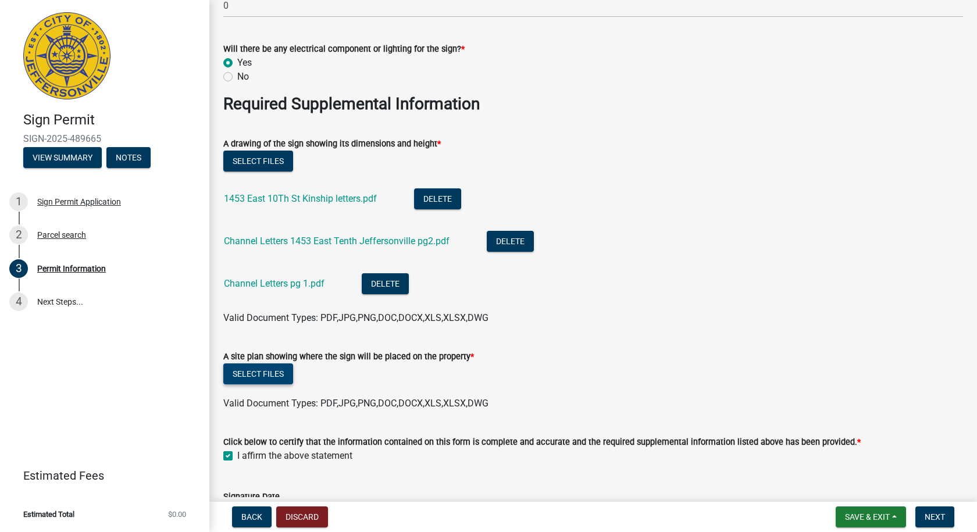
click at [253, 374] on button "Select files" at bounding box center [258, 374] width 70 height 21
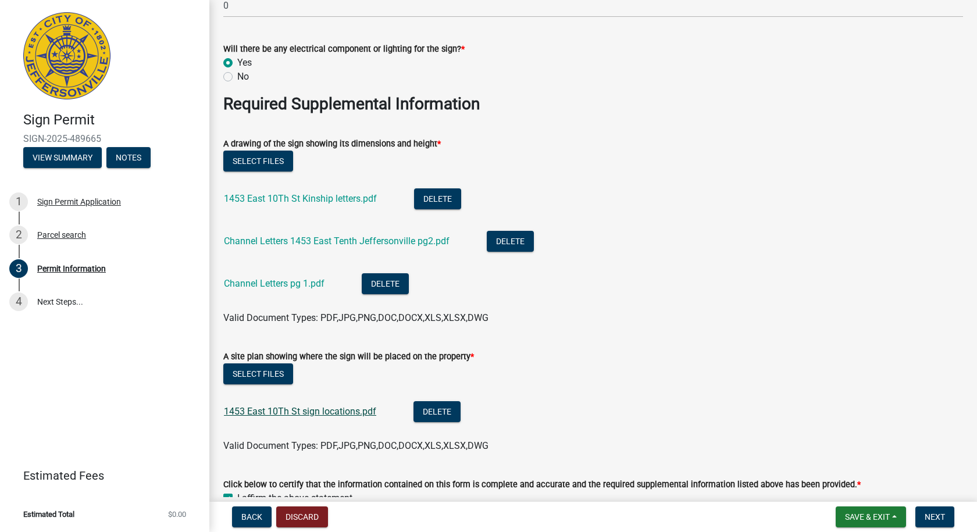
click at [294, 414] on link "1453 East 10Th St sign locations.pdf" at bounding box center [300, 411] width 152 height 11
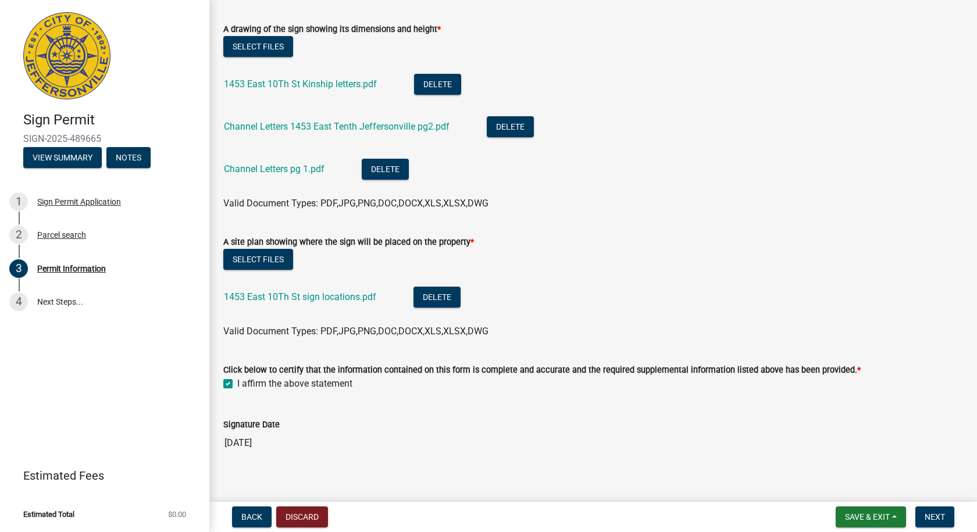
scroll to position [2079, 0]
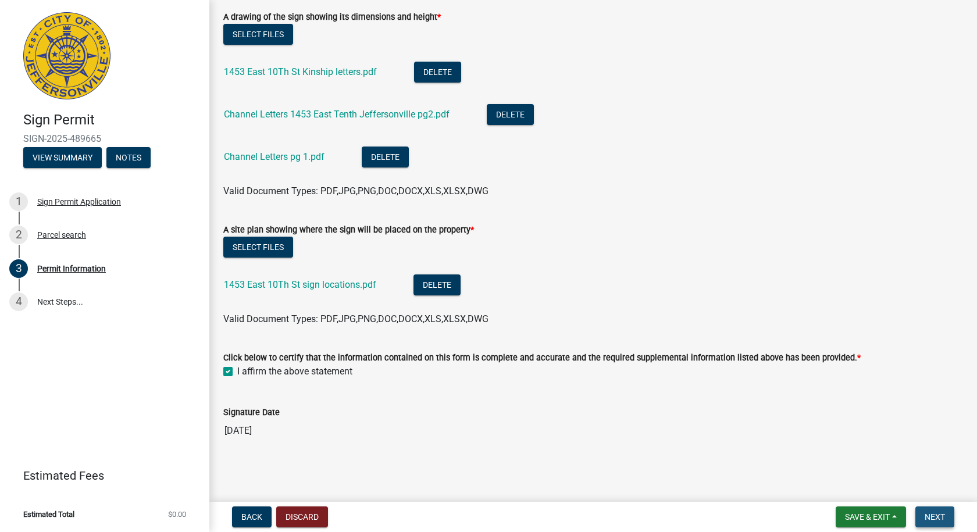
click at [936, 516] on span "Next" at bounding box center [935, 516] width 20 height 9
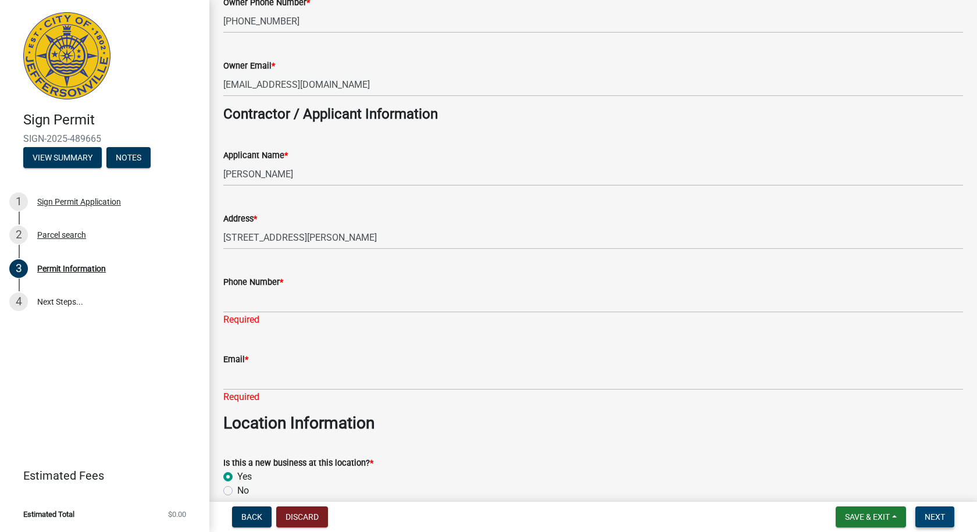
scroll to position [232, 0]
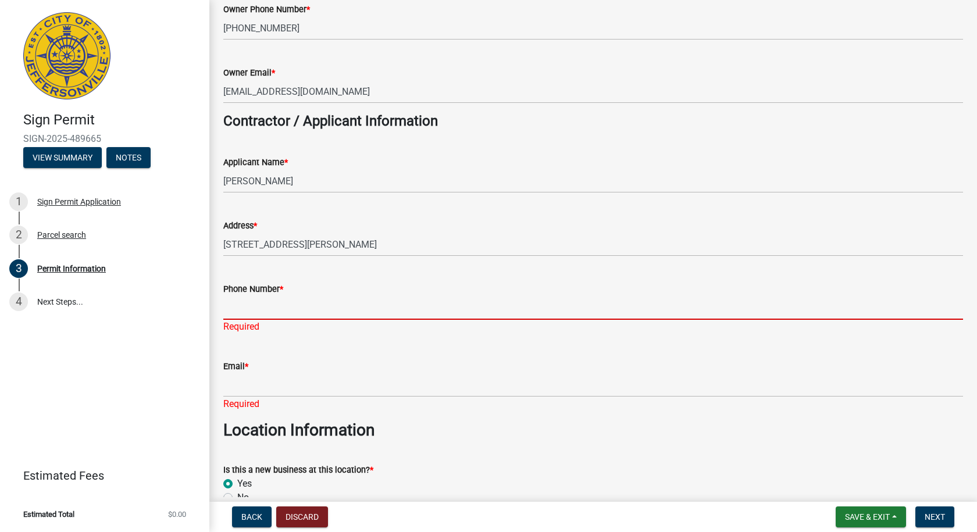
click at [245, 311] on input "Phone Number *" at bounding box center [593, 308] width 740 height 24
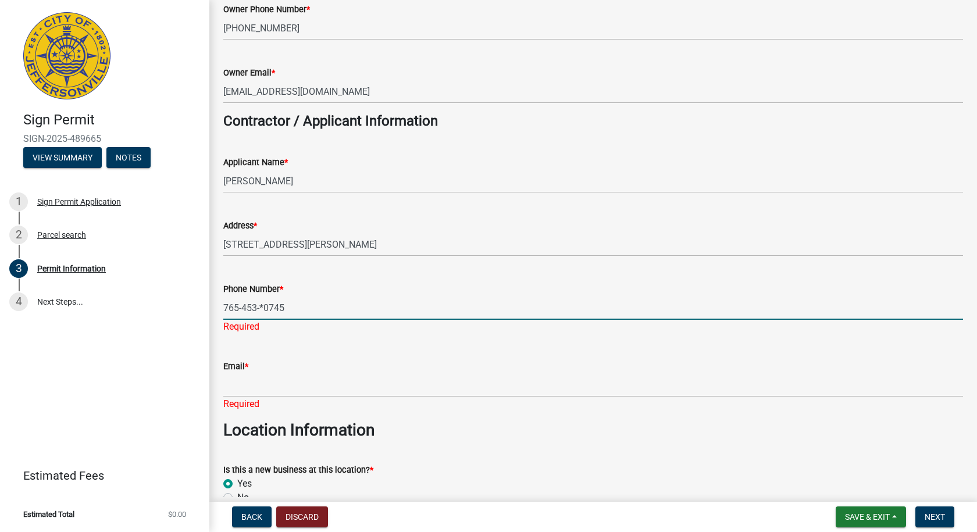
drag, startPoint x: 265, startPoint y: 305, endPoint x: 273, endPoint y: 300, distance: 9.9
click at [265, 305] on input "765-453-*0745" at bounding box center [593, 308] width 740 height 24
type input "[PHONE_NUMBER]"
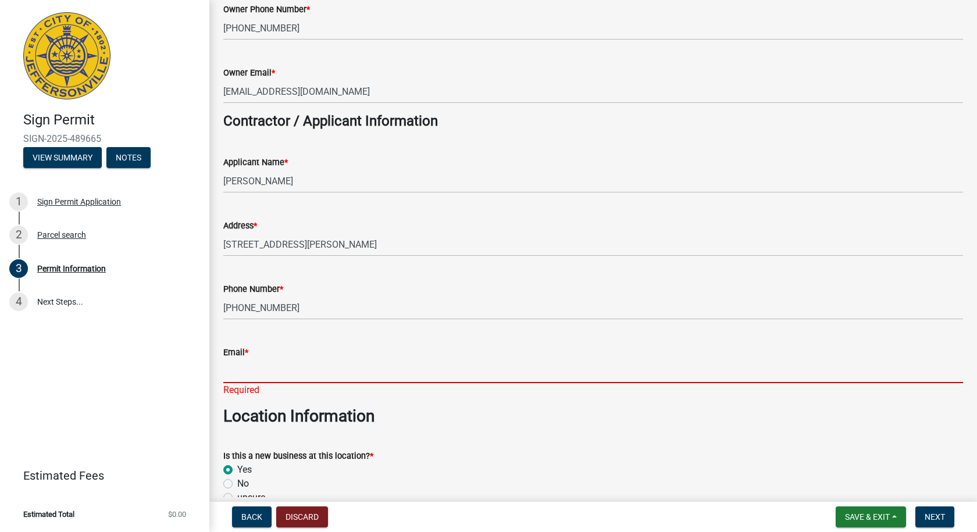
click at [245, 390] on div "Email * Required" at bounding box center [593, 363] width 740 height 68
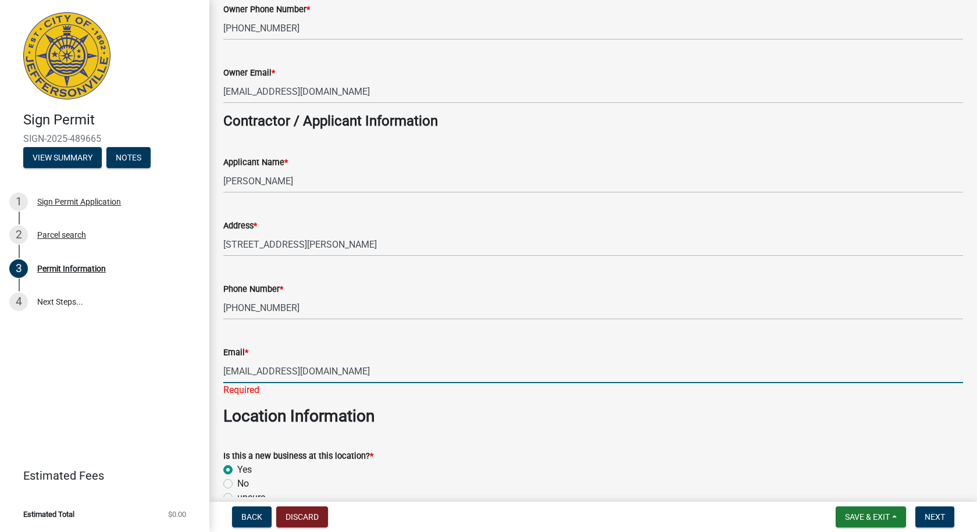
type input "[EMAIL_ADDRESS][DOMAIN_NAME]"
click at [330, 345] on div "Email *" at bounding box center [593, 352] width 740 height 14
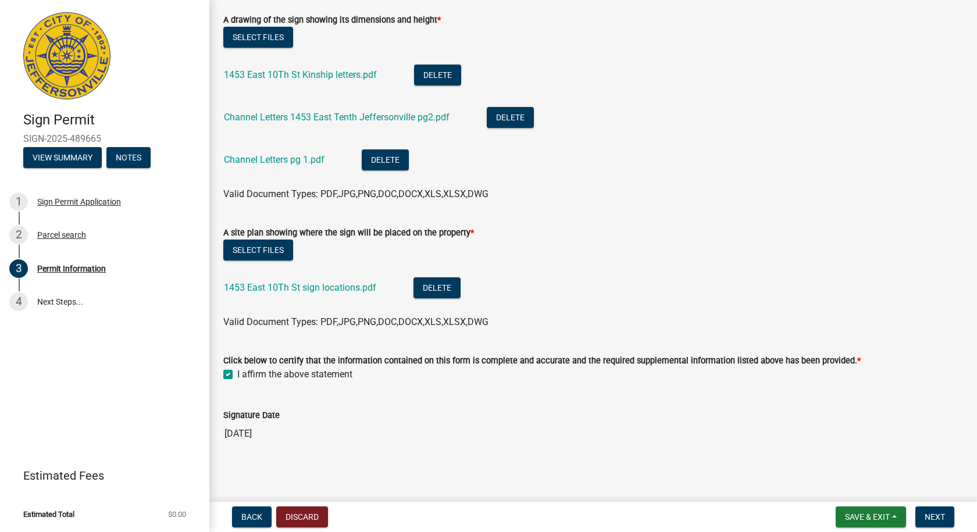
scroll to position [2065, 0]
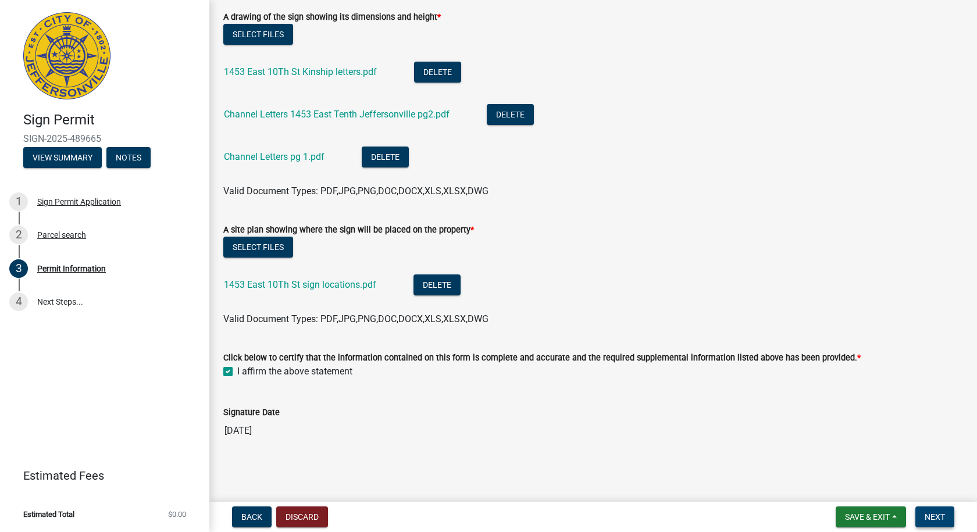
click at [925, 518] on span "Next" at bounding box center [935, 516] width 20 height 9
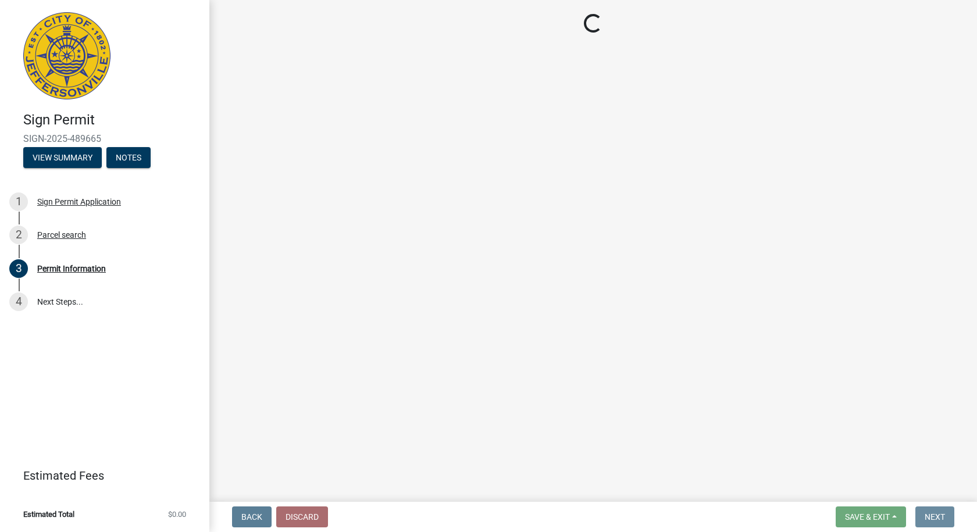
scroll to position [0, 0]
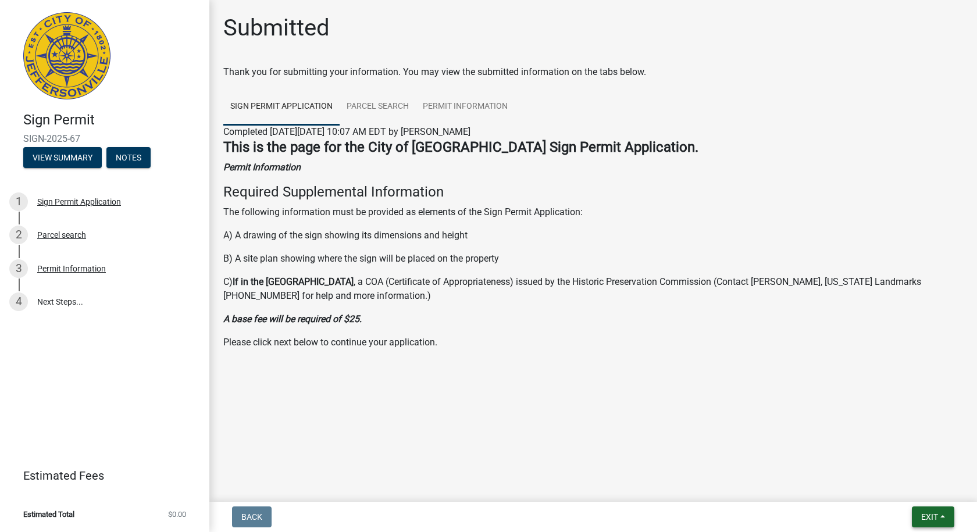
click at [932, 517] on span "Exit" at bounding box center [929, 516] width 17 height 9
click at [906, 490] on button "Save & Exit" at bounding box center [907, 487] width 93 height 28
